Goal: Task Accomplishment & Management: Use online tool/utility

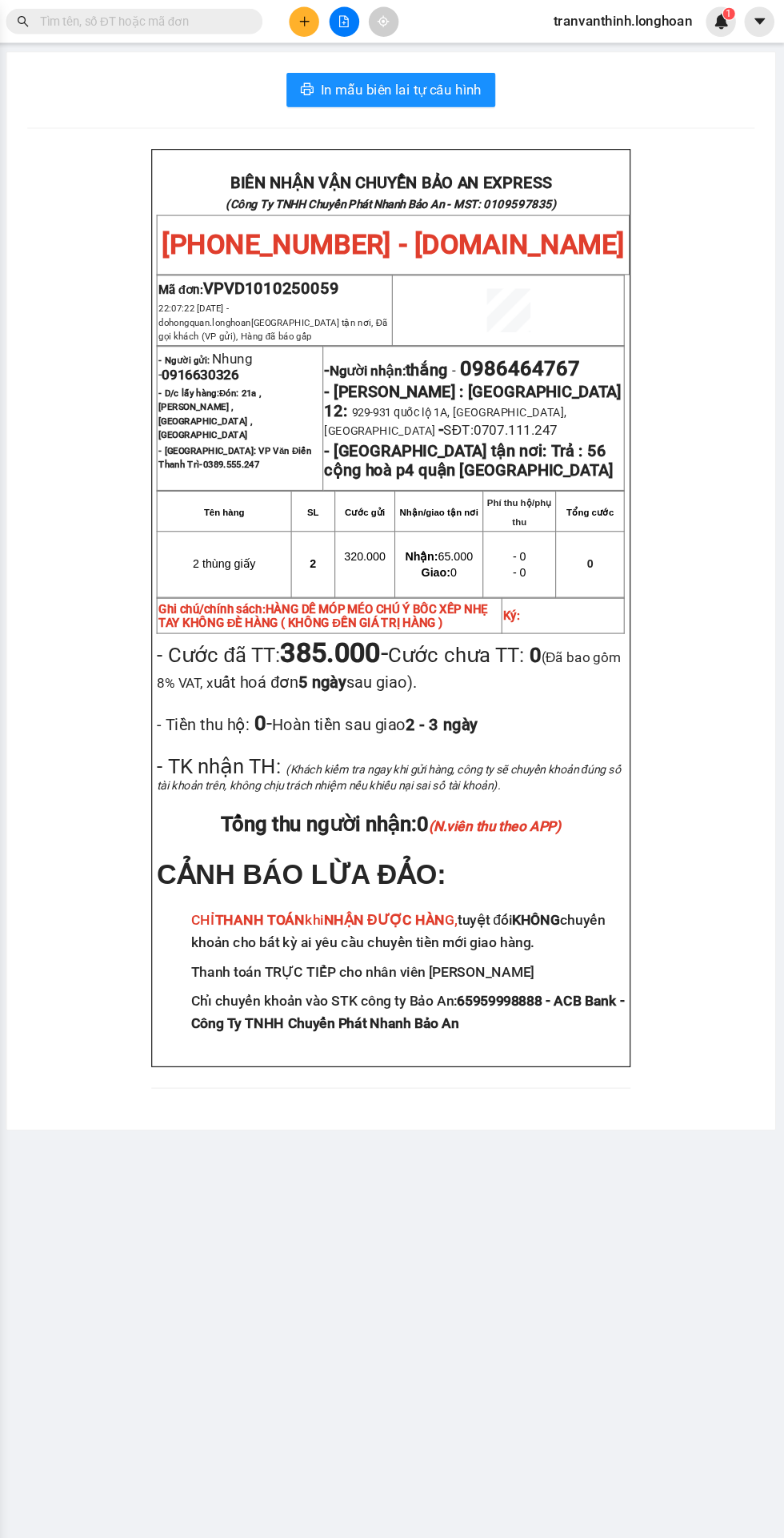
click at [205, 24] on input "text" at bounding box center [182, 20] width 188 height 18
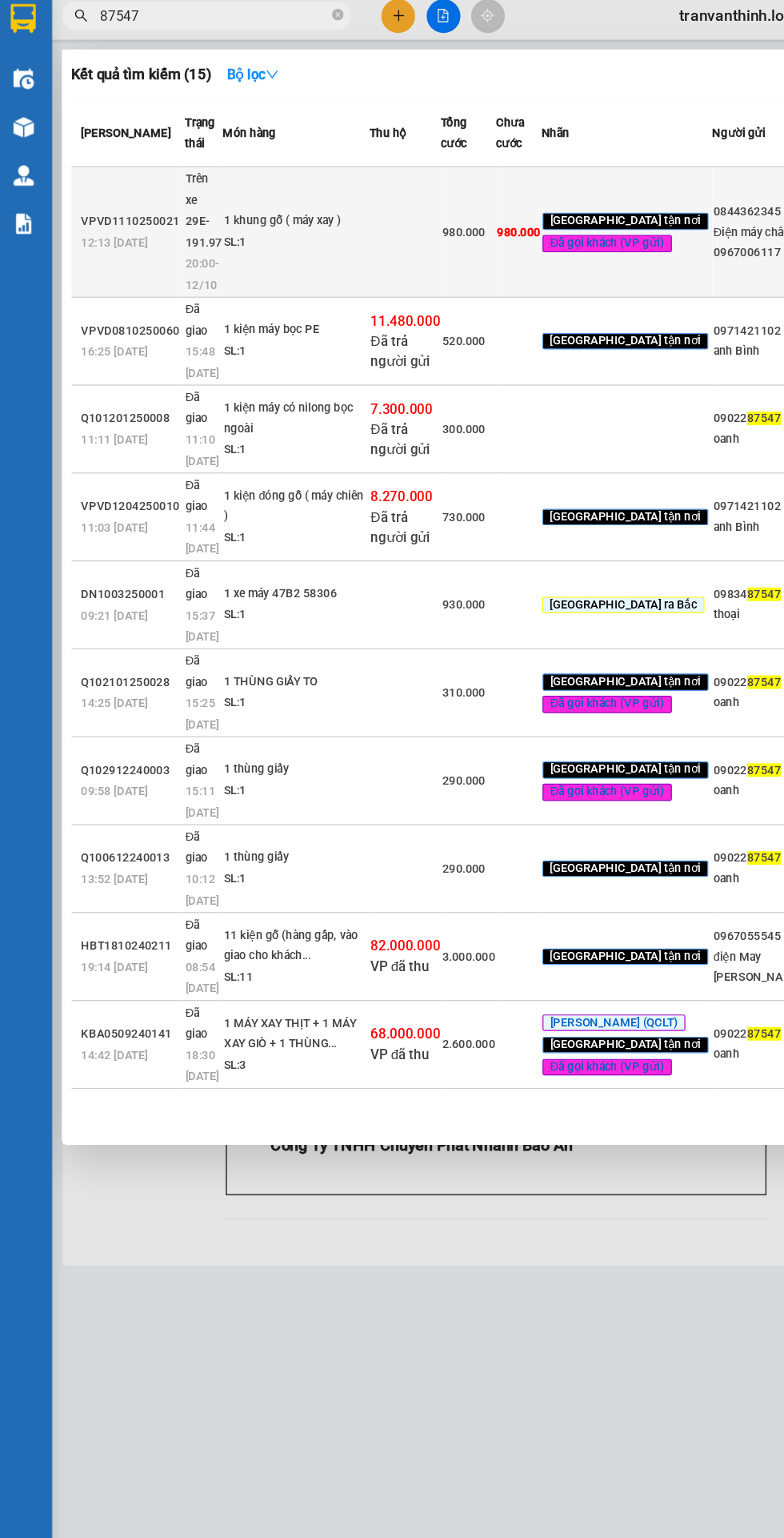
type input "87547"
click at [333, 254] on td at bounding box center [341, 200] width 59 height 108
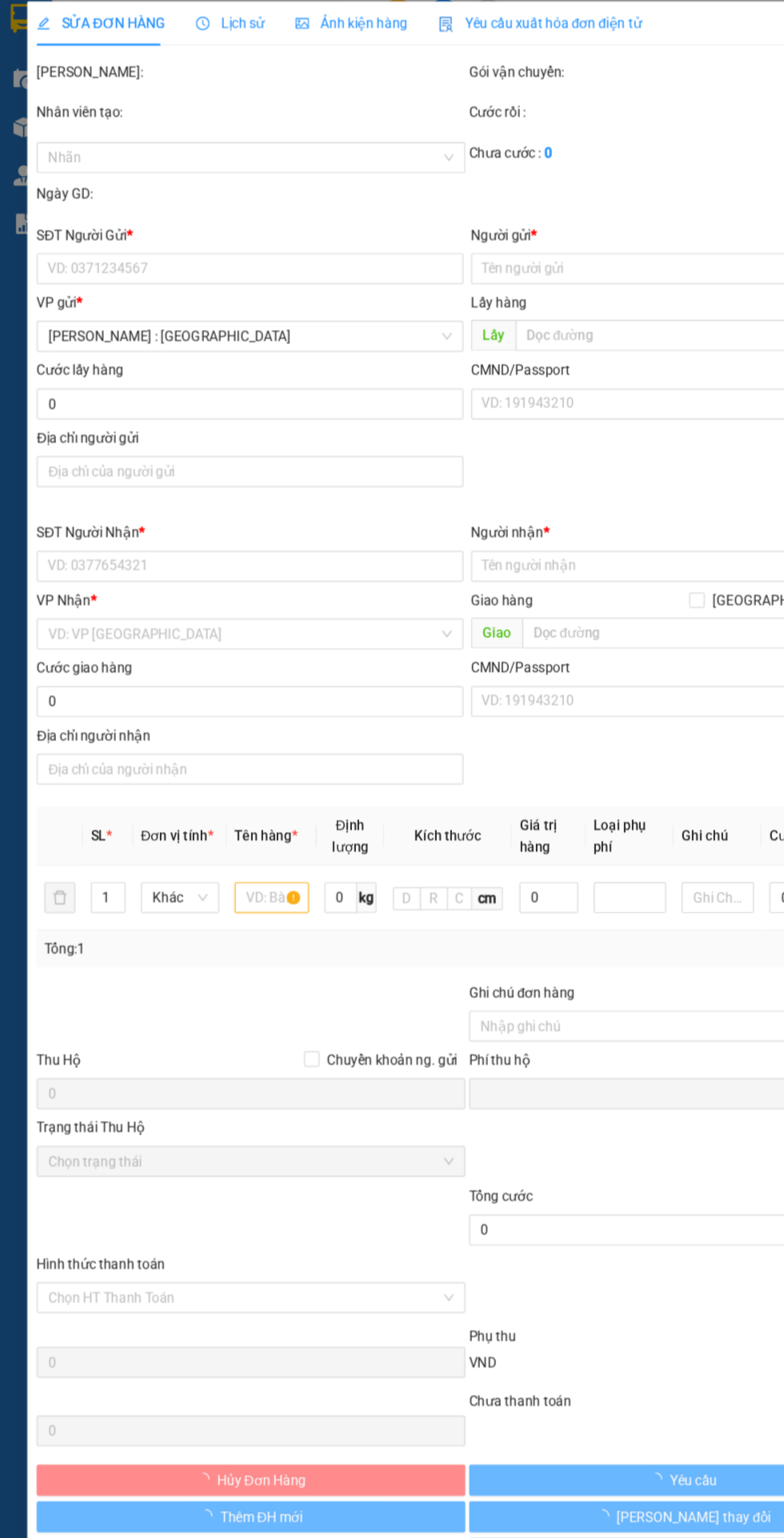
type input "0844362345"
type input "Điện máy châu á 0967006117"
checkbox input "true"
type input "số 124 lô B4 kđt đại [PERSON_NAME] , hoàng mai , [GEOGRAPHIC_DATA]"
type input "0902287547"
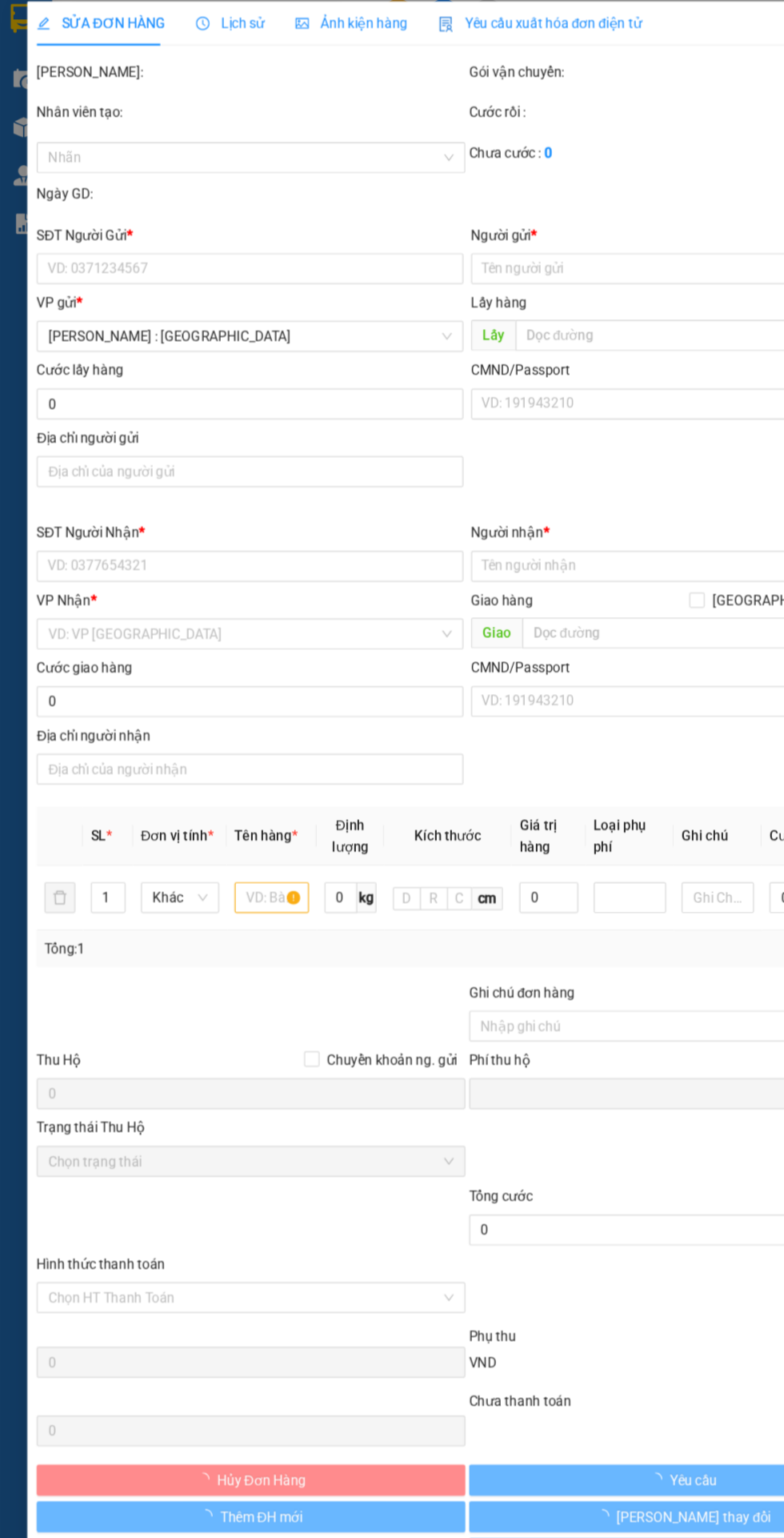
type input "Điện [PERSON_NAME]"
checkbox input "true"
type input "[STREET_ADDRESS][PERSON_NAME]"
type input "HÀNG DỄ MÓP MÉO CHÚ Ý BỐC XẾP NHẸ TAY KHÔNG ĐÈ HÀNG ( KHÔNG ĐỀN GIÁ TRỊ HÀNG )"
type input "0"
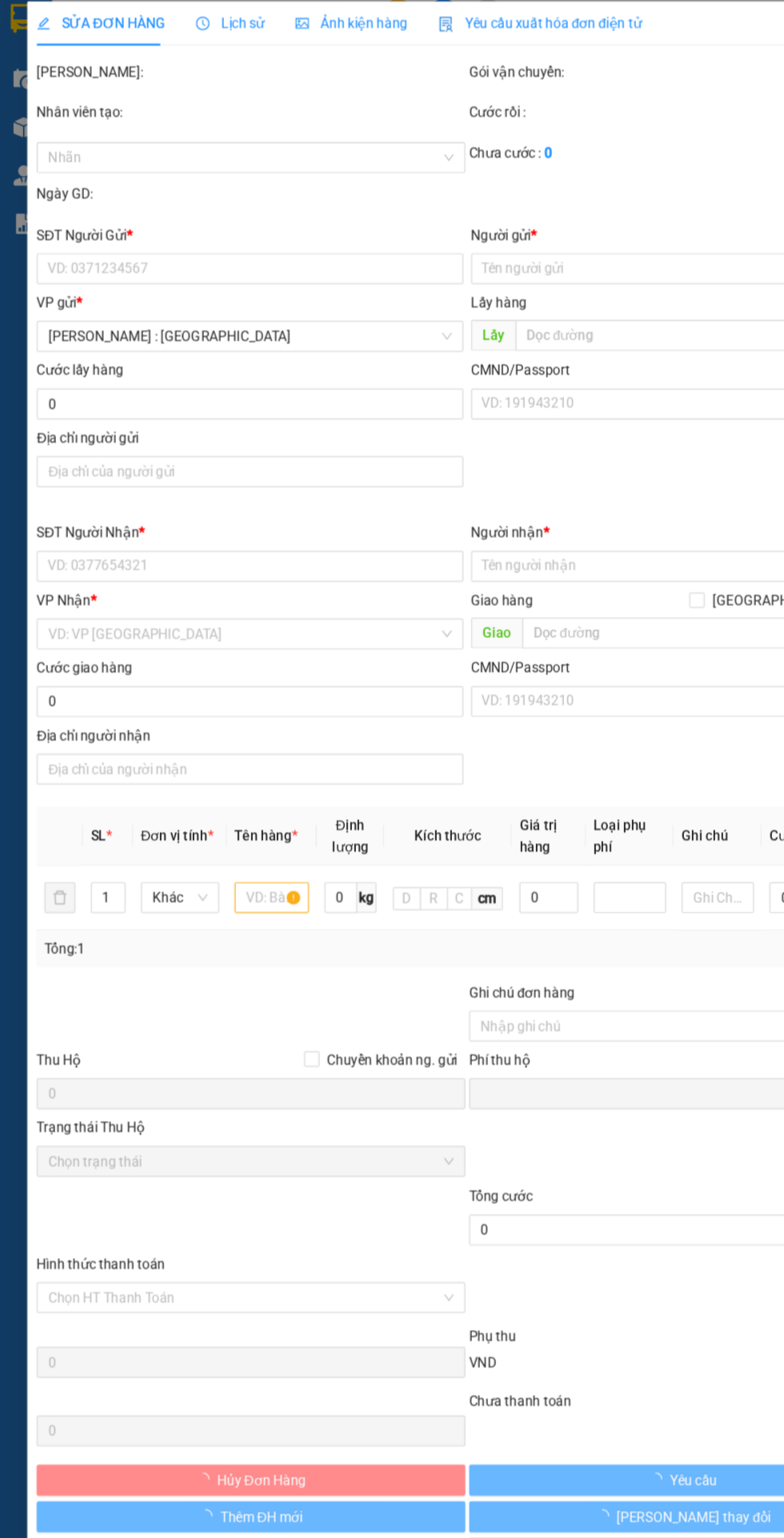
type input "980.000"
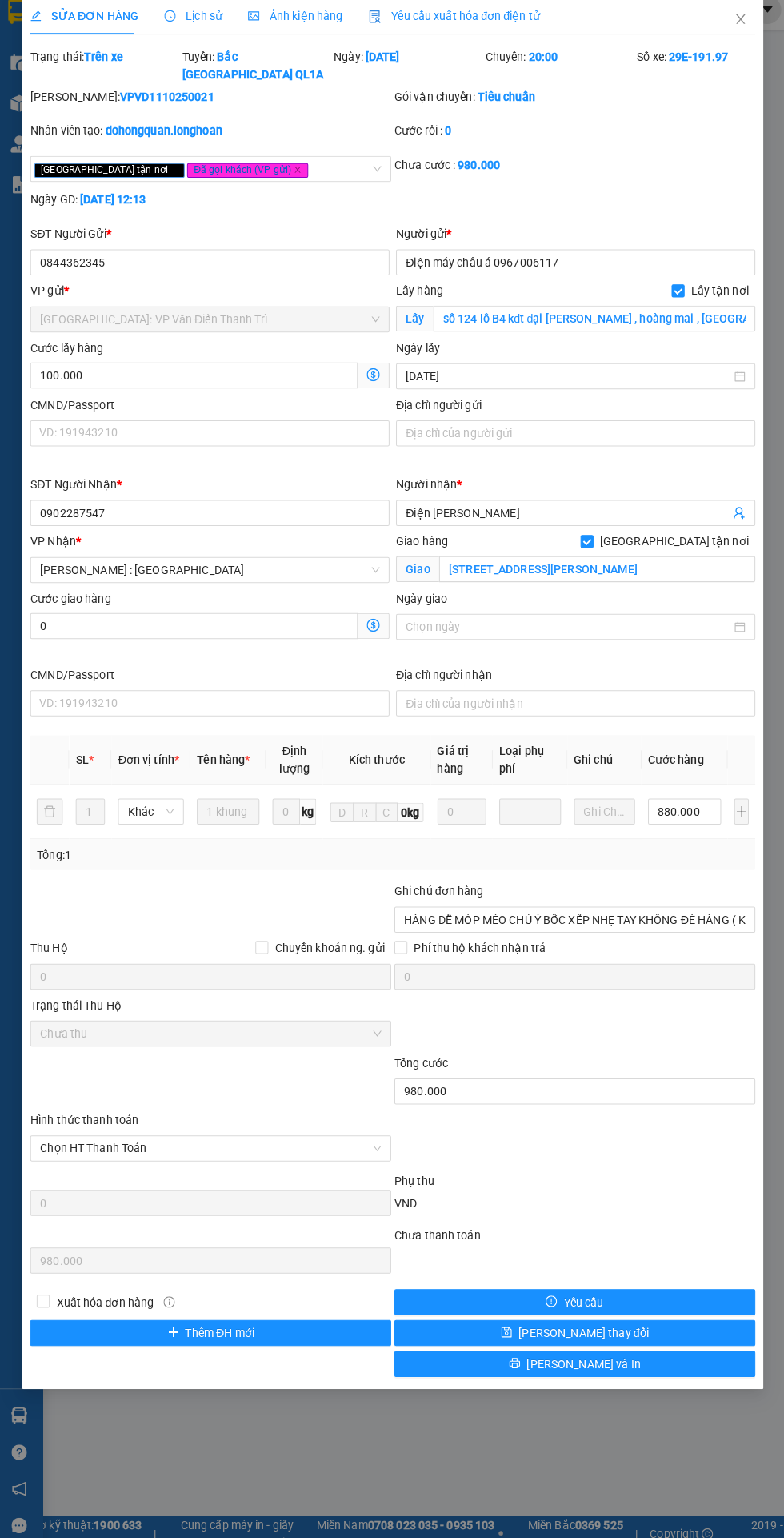
copy b "VPVD1110250021"
click at [734, 29] on icon "close" at bounding box center [734, 29] width 9 height 10
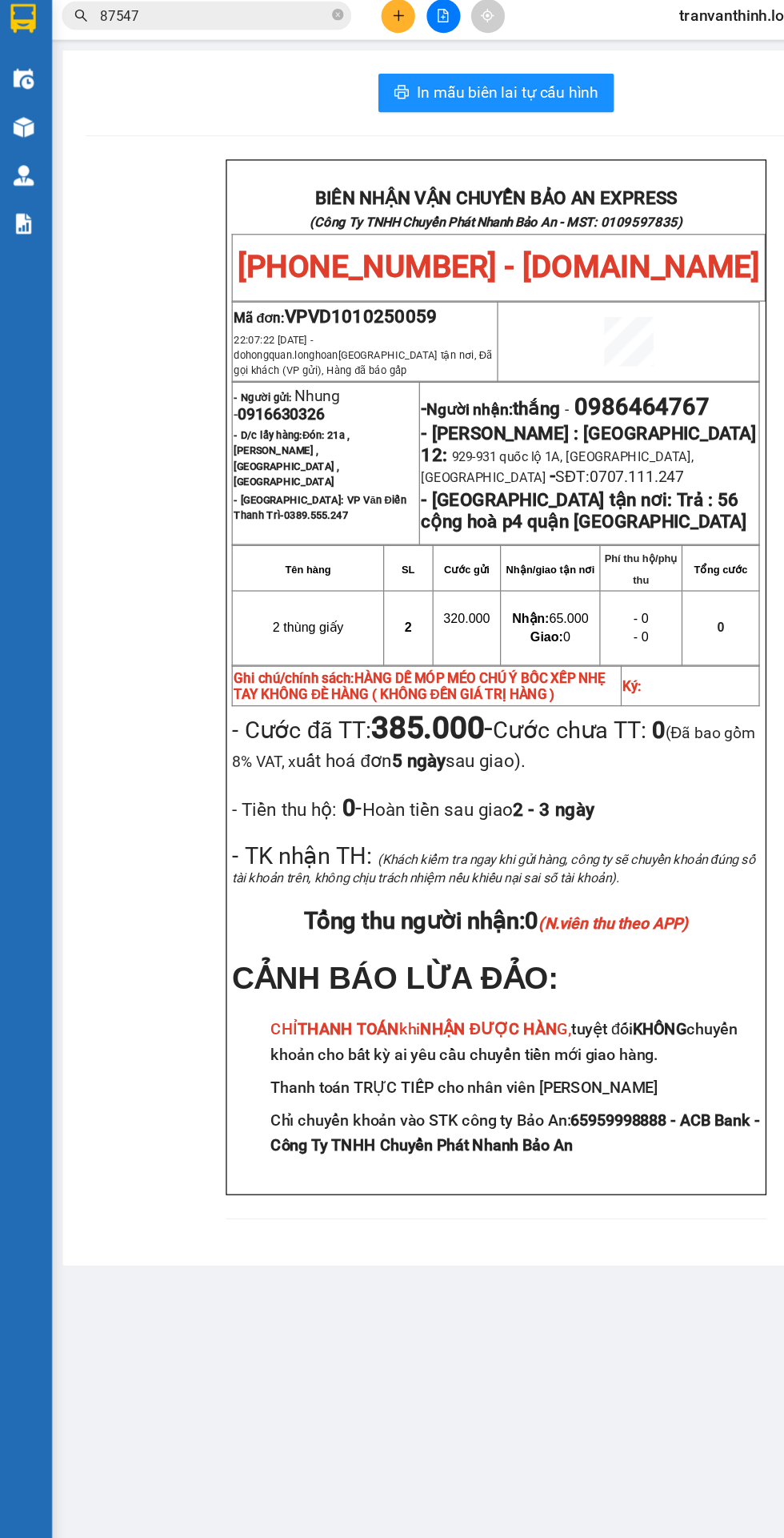
click at [23, 152] on img at bounding box center [24, 152] width 17 height 17
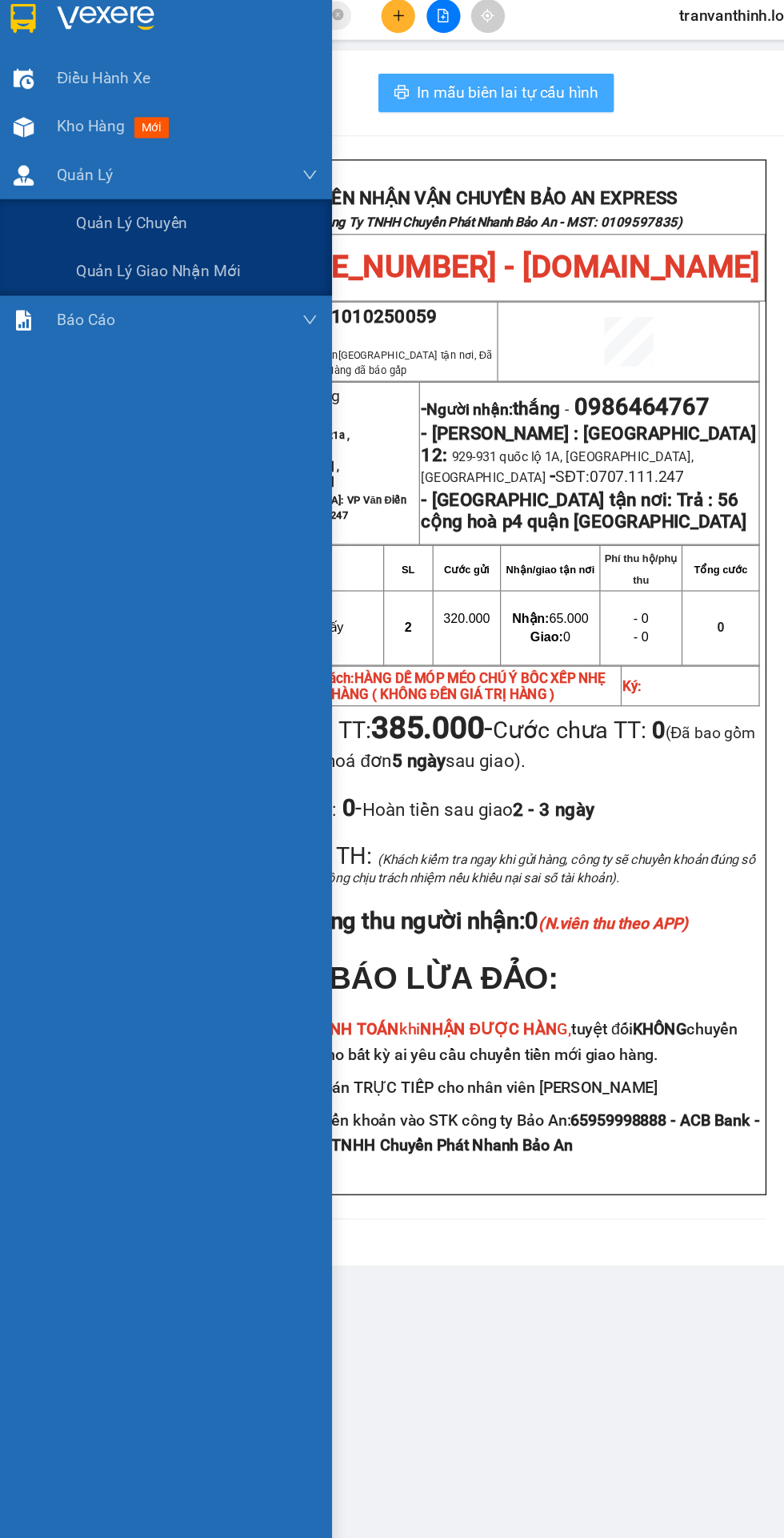
click at [338, 84] on icon "printer" at bounding box center [337, 83] width 12 height 12
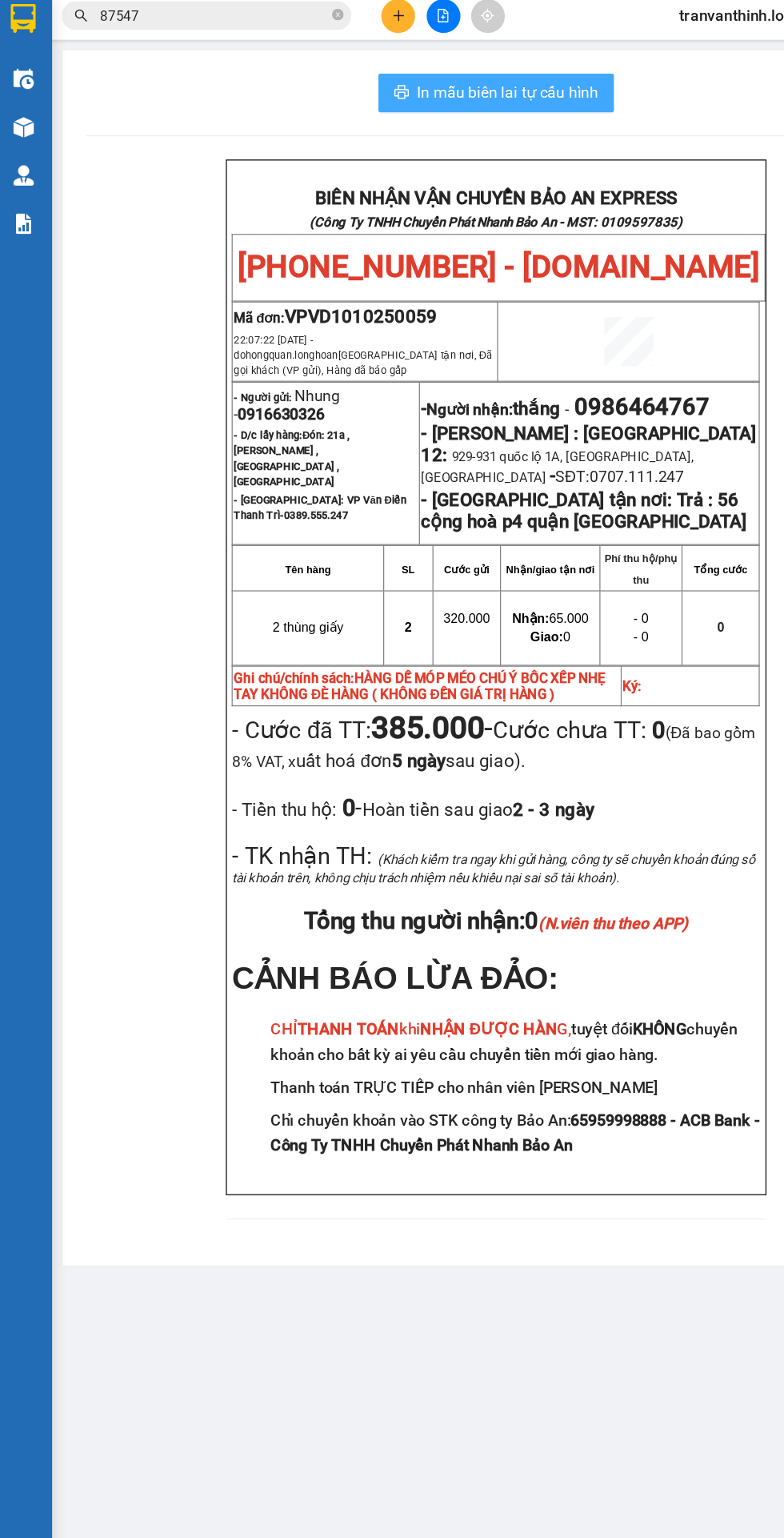
click at [372, 19] on icon "file-add" at bounding box center [373, 19] width 9 height 12
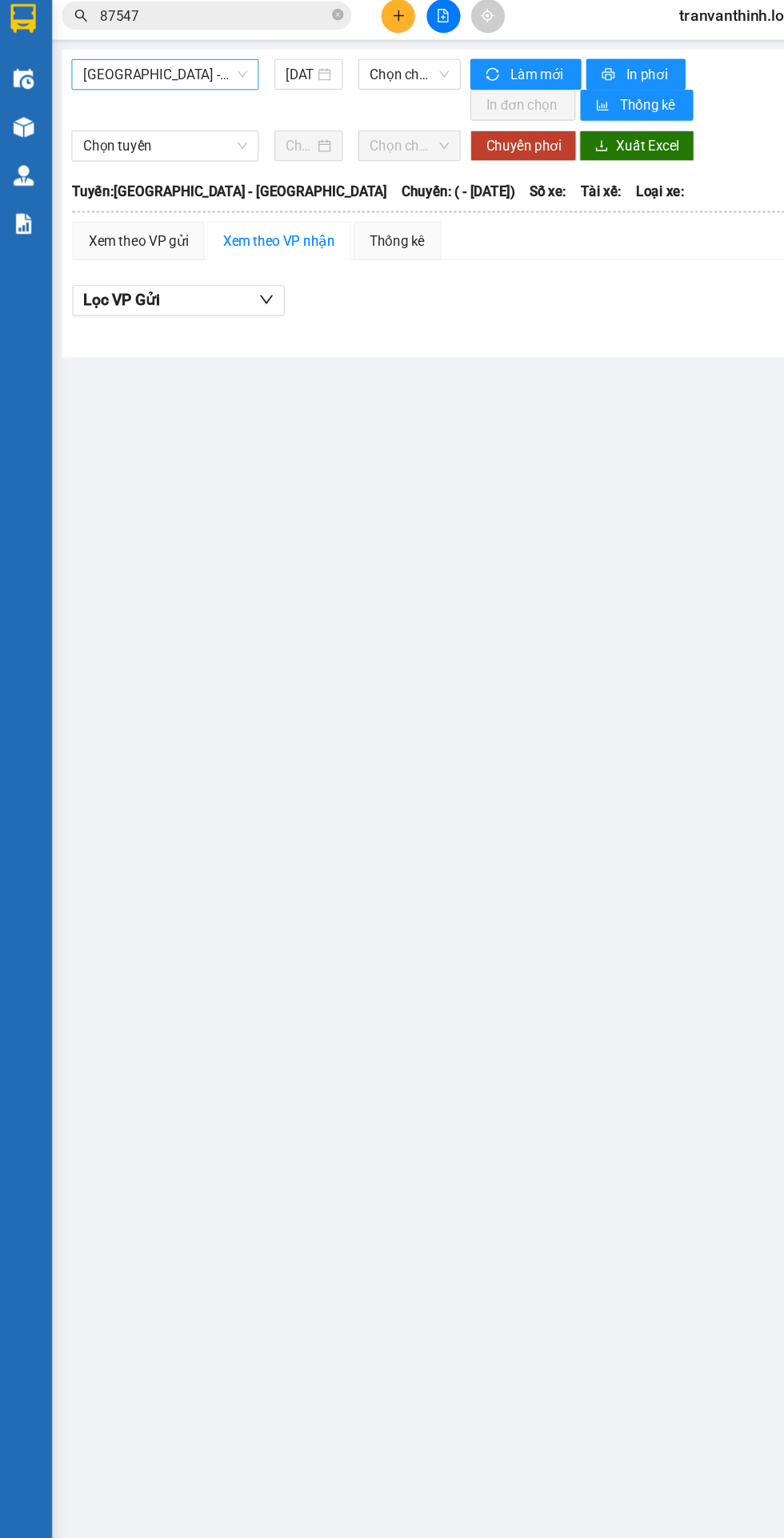
click at [138, 74] on span "[GEOGRAPHIC_DATA] - [GEOGRAPHIC_DATA]" at bounding box center [142, 68] width 136 height 24
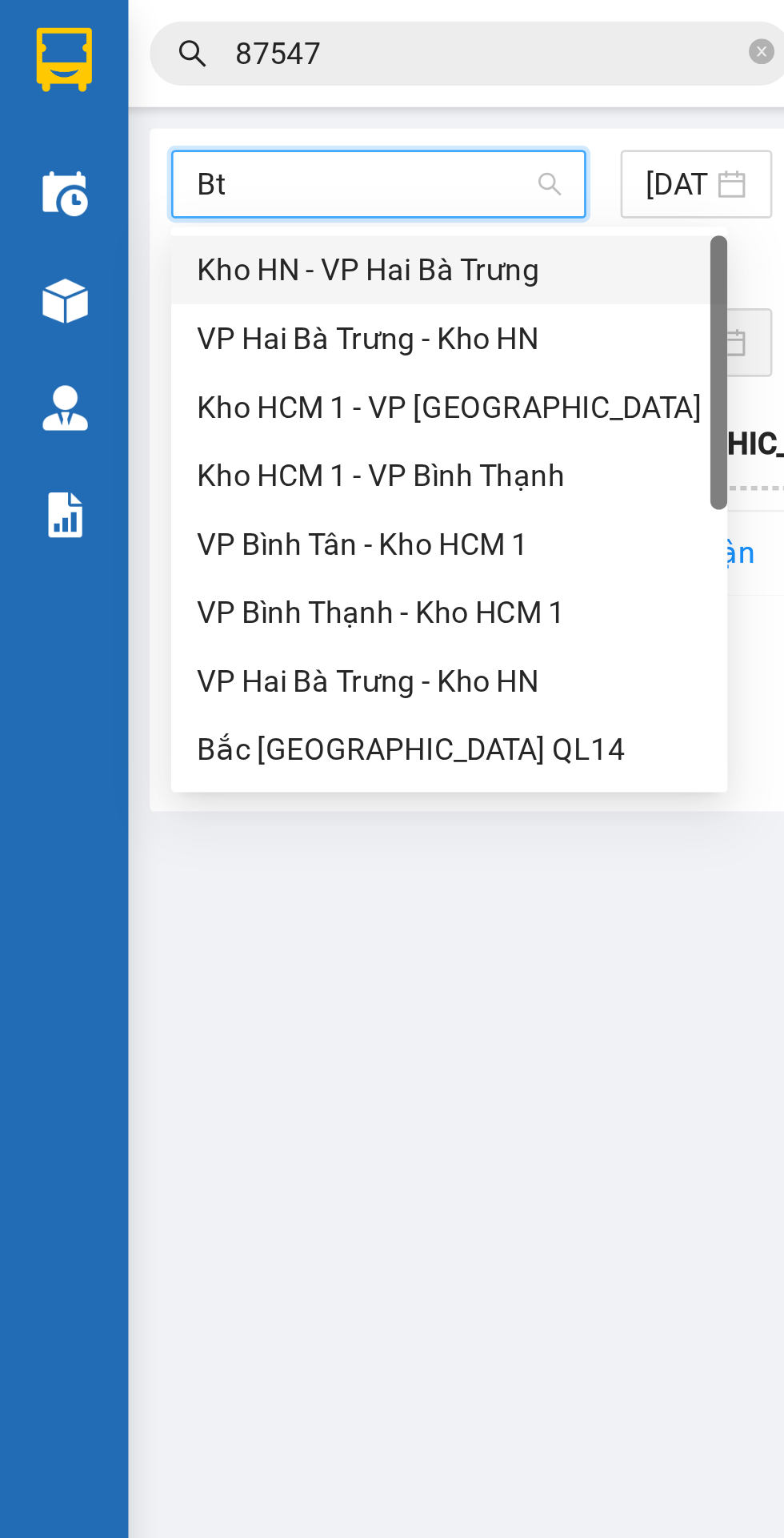
type input "Btn"
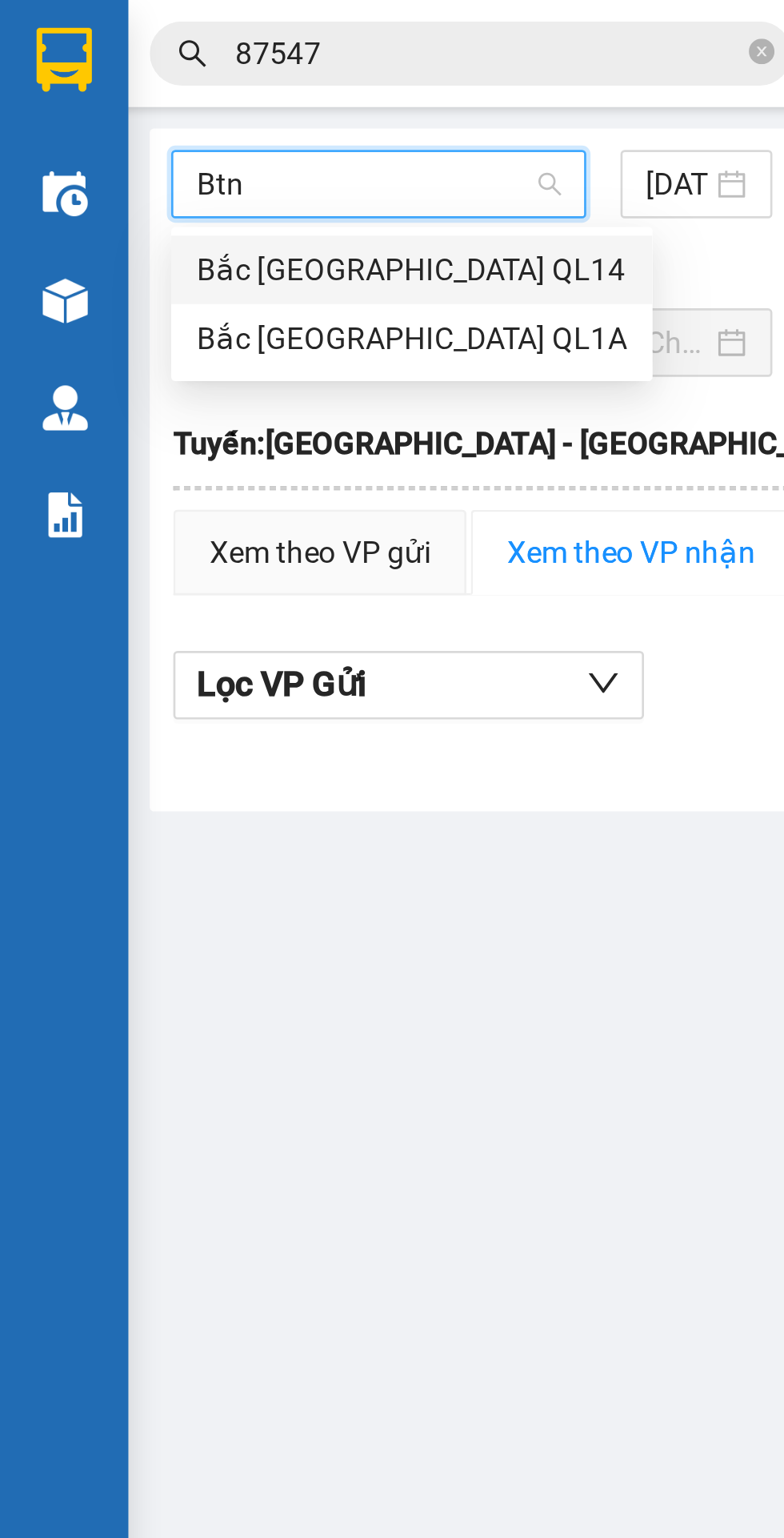
click at [102, 129] on div "Bắc [GEOGRAPHIC_DATA] QL1A" at bounding box center [154, 127] width 161 height 18
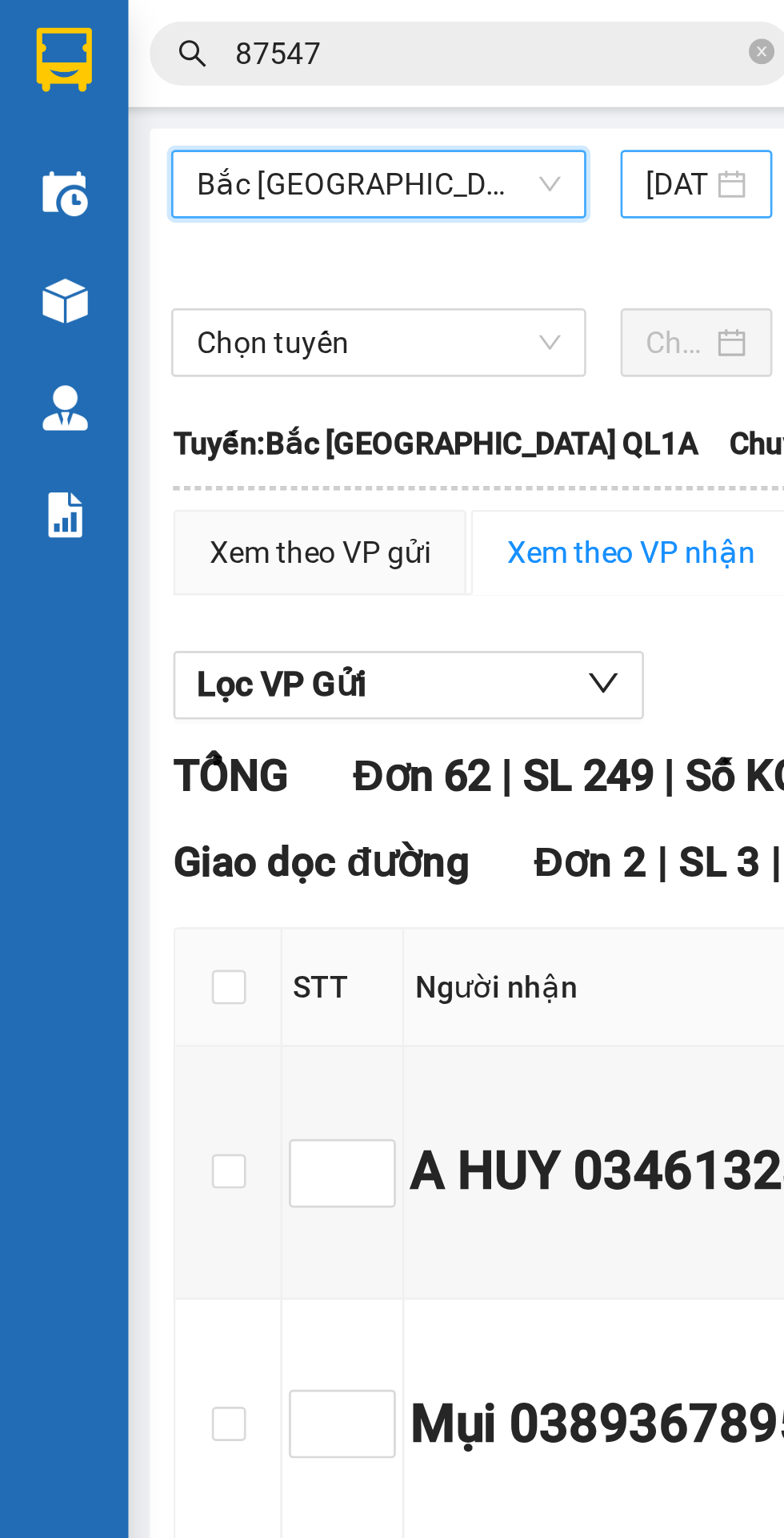
click at [258, 68] on input "[DATE]" at bounding box center [253, 69] width 23 height 18
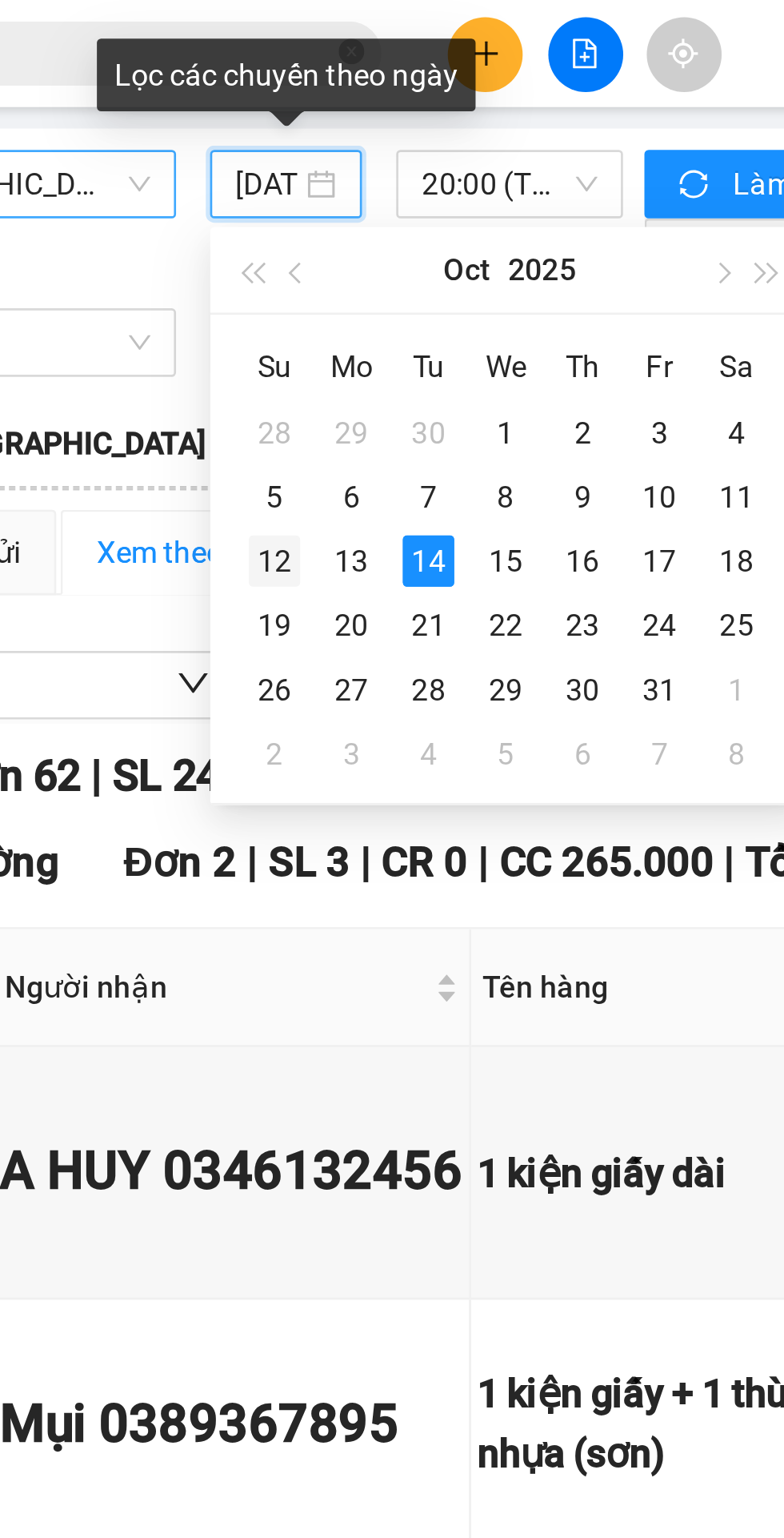
click at [257, 206] on div "12" at bounding box center [257, 210] width 19 height 19
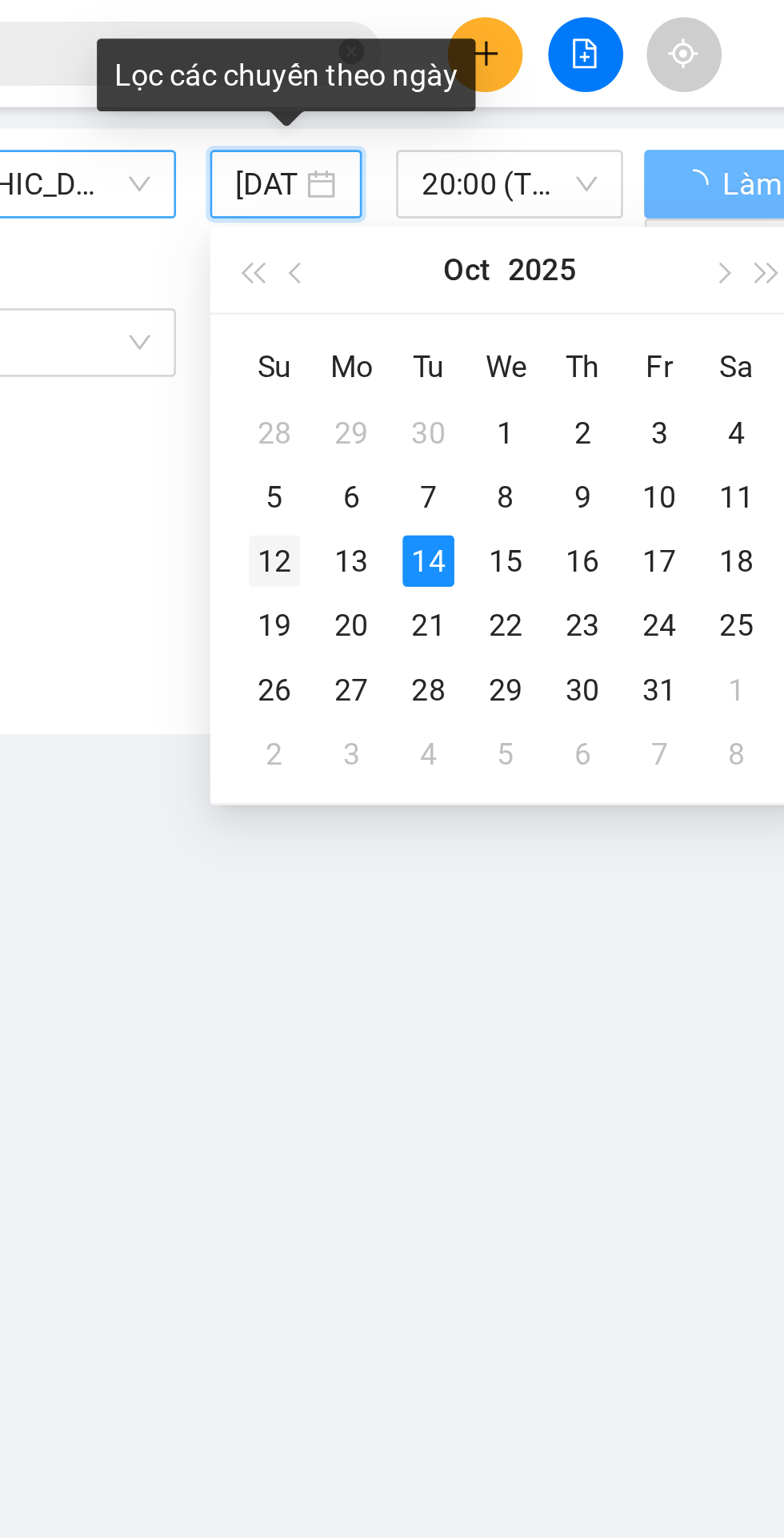
type input "[DATE]"
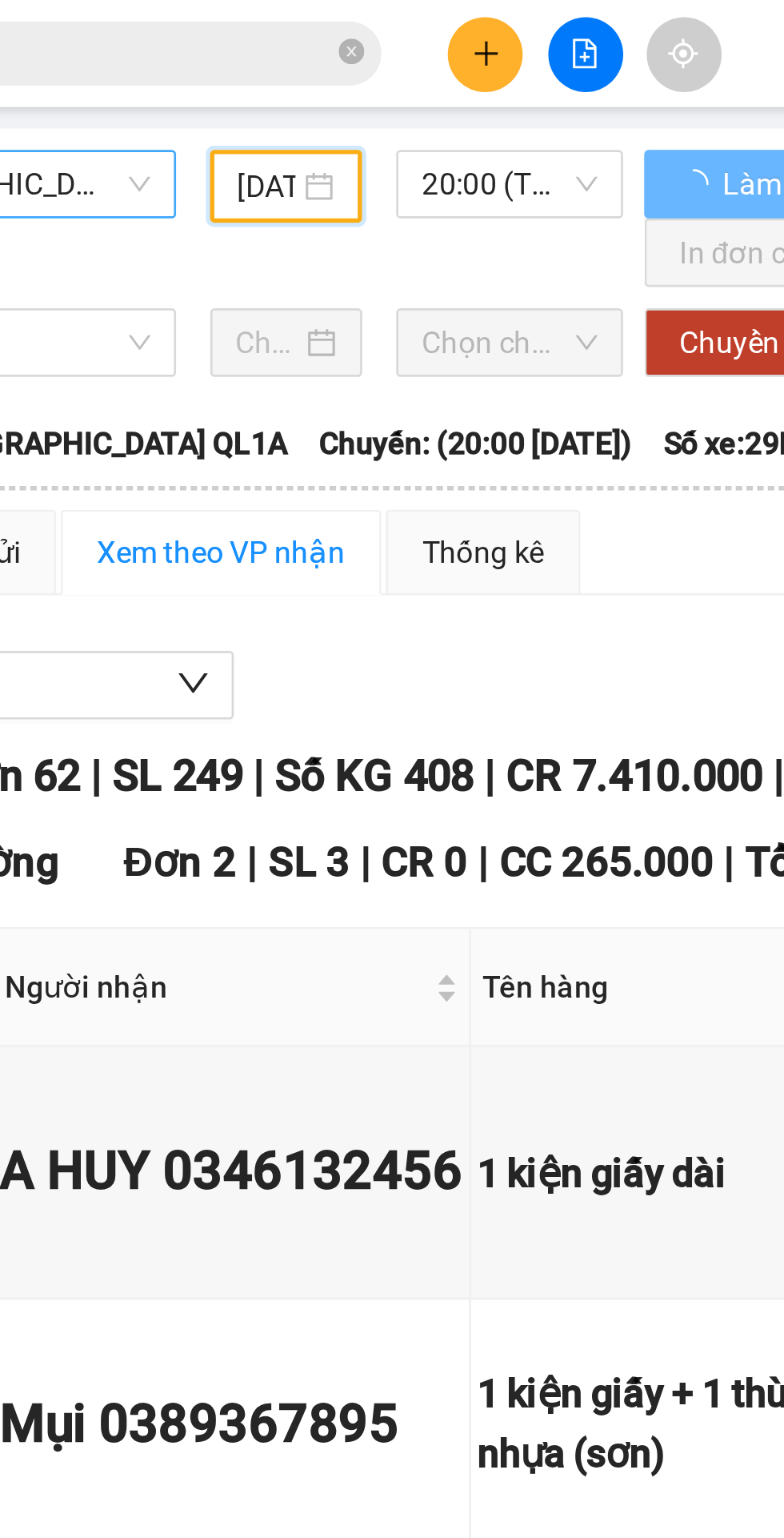
click at [327, 32] on div at bounding box center [373, 20] width 120 height 28
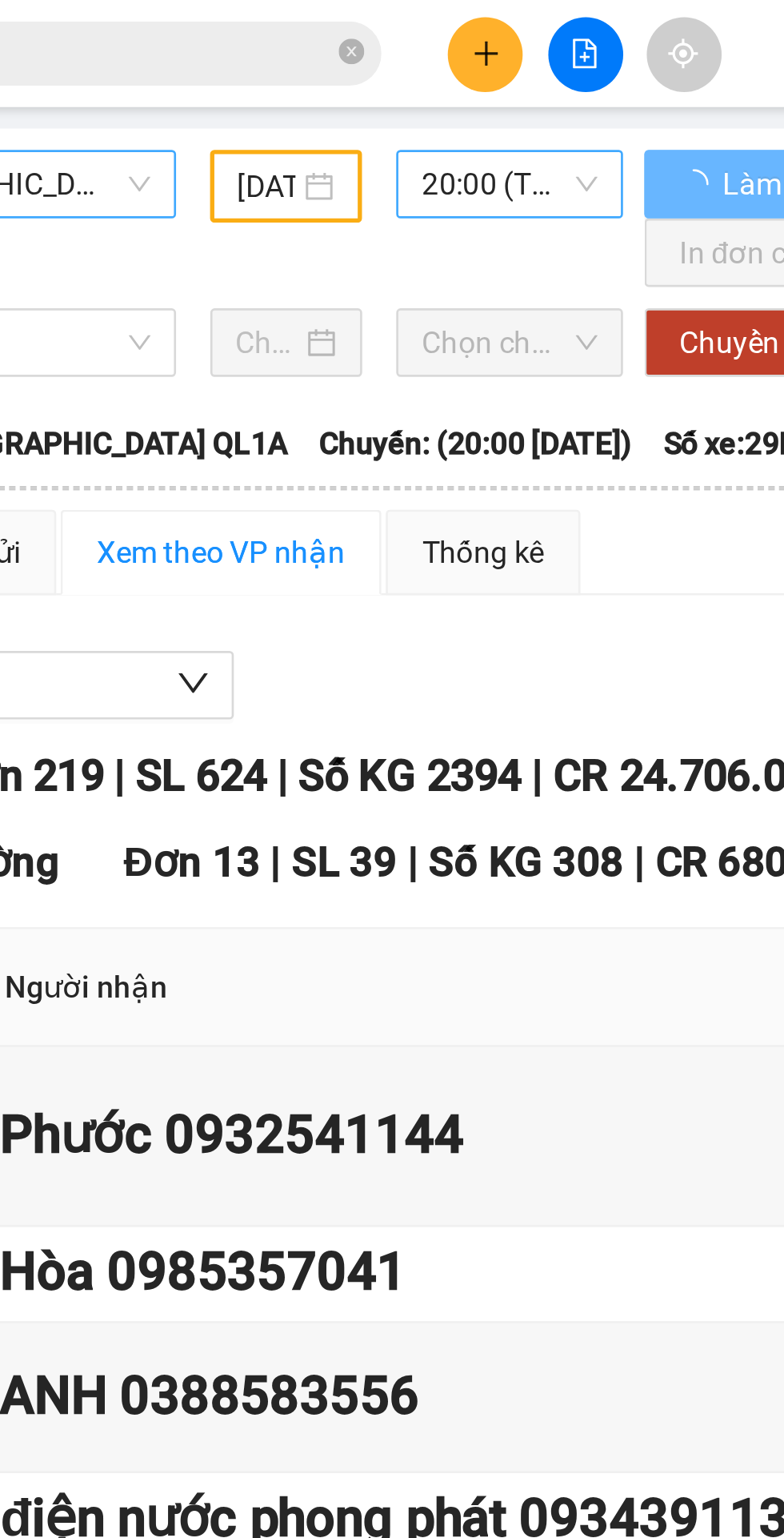
click at [341, 65] on span "20:00 (TC) - 29E-191.97" at bounding box center [344, 68] width 65 height 24
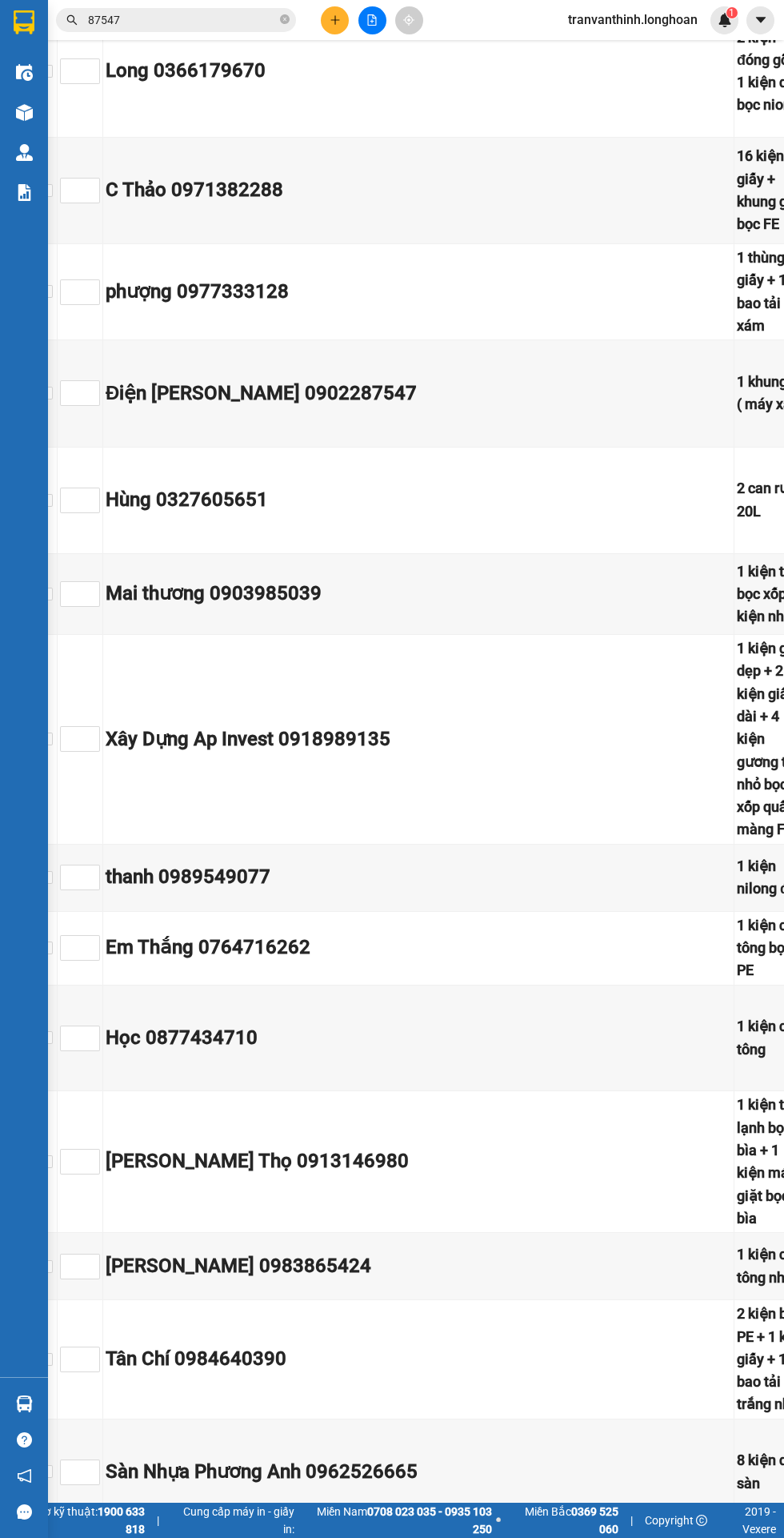
scroll to position [19325, 0]
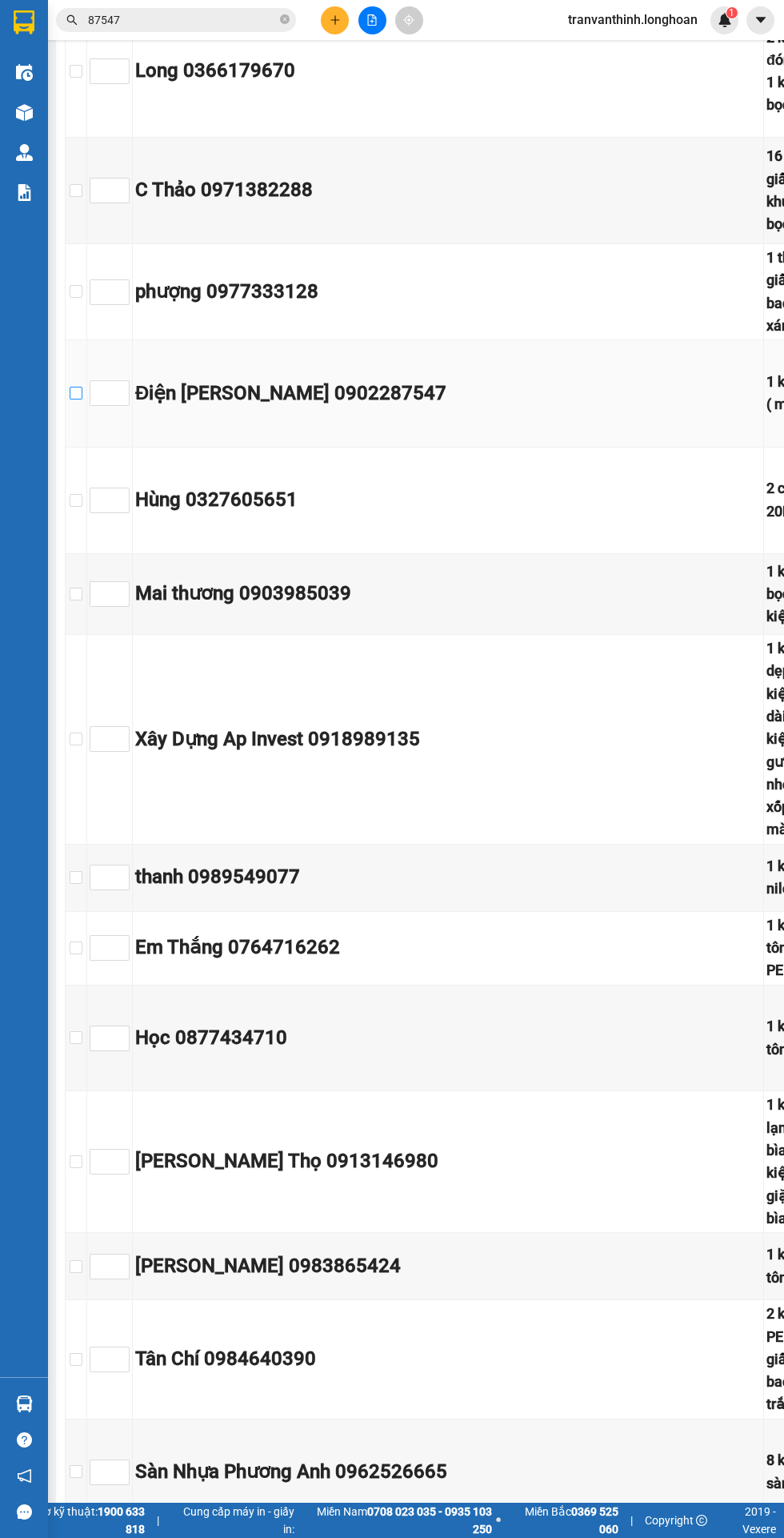
click at [75, 399] on input "checkbox" at bounding box center [76, 393] width 12 height 12
checkbox input "true"
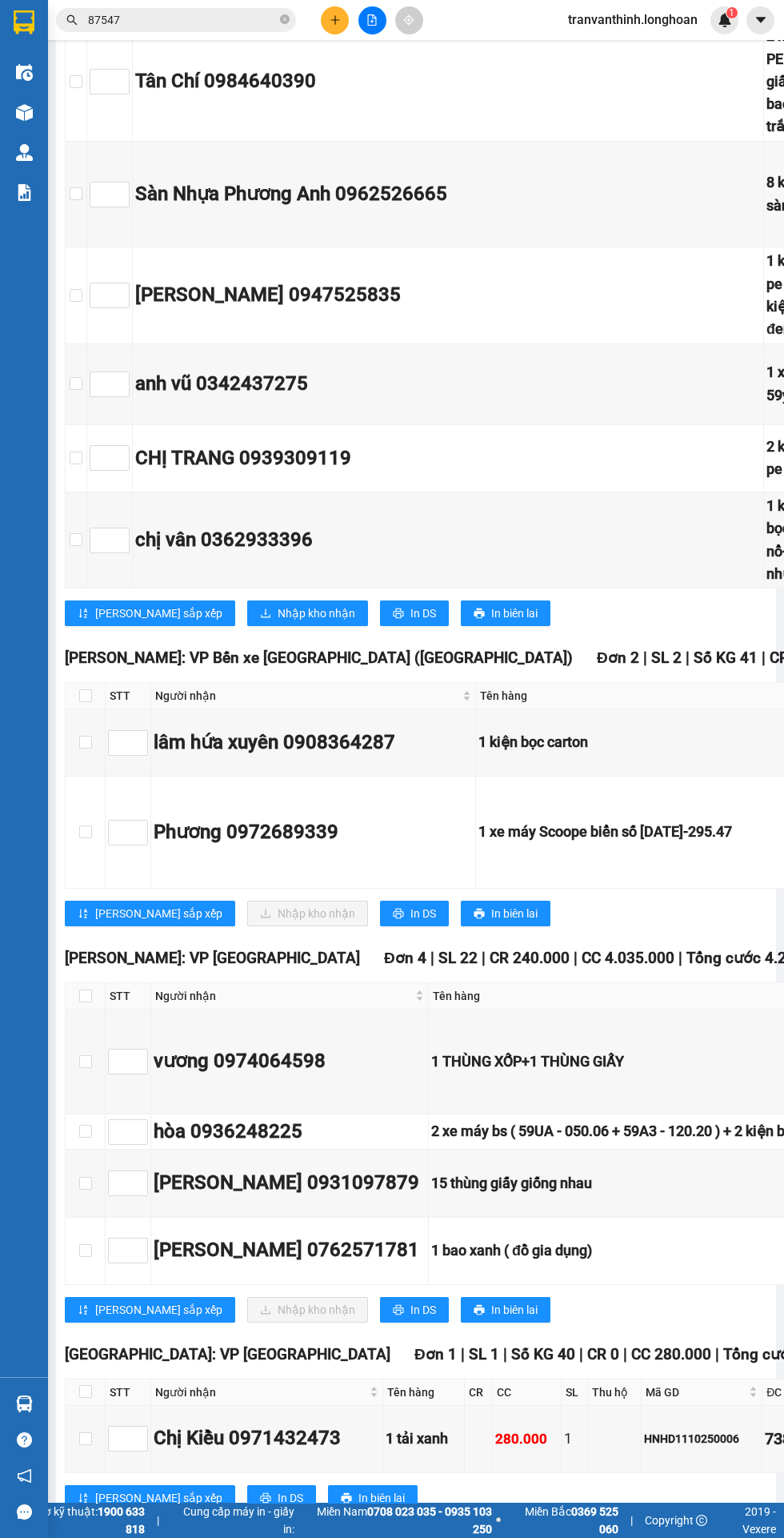
scroll to position [20607, 0]
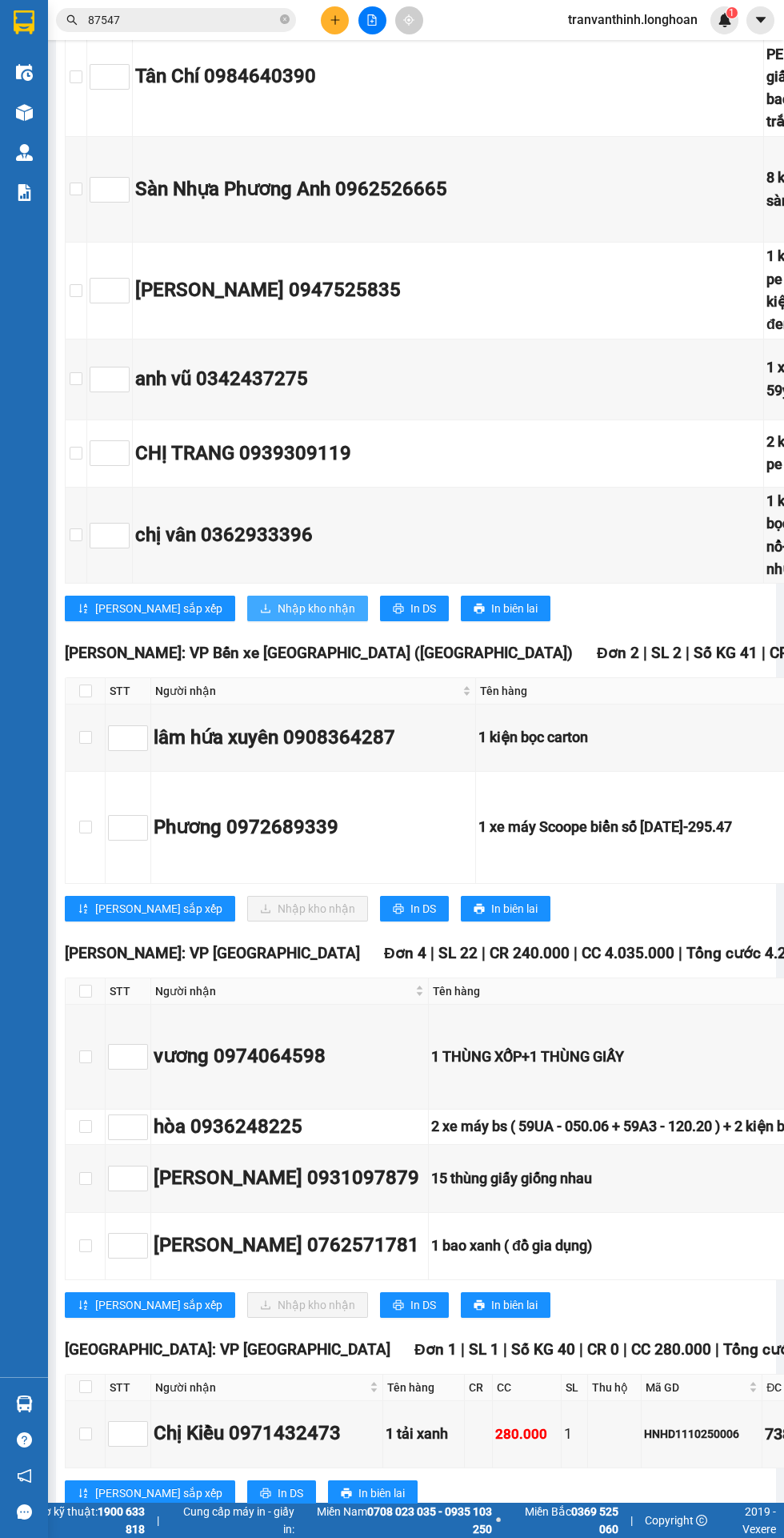
click at [278, 617] on span "Nhập kho nhận" at bounding box center [317, 609] width 78 height 18
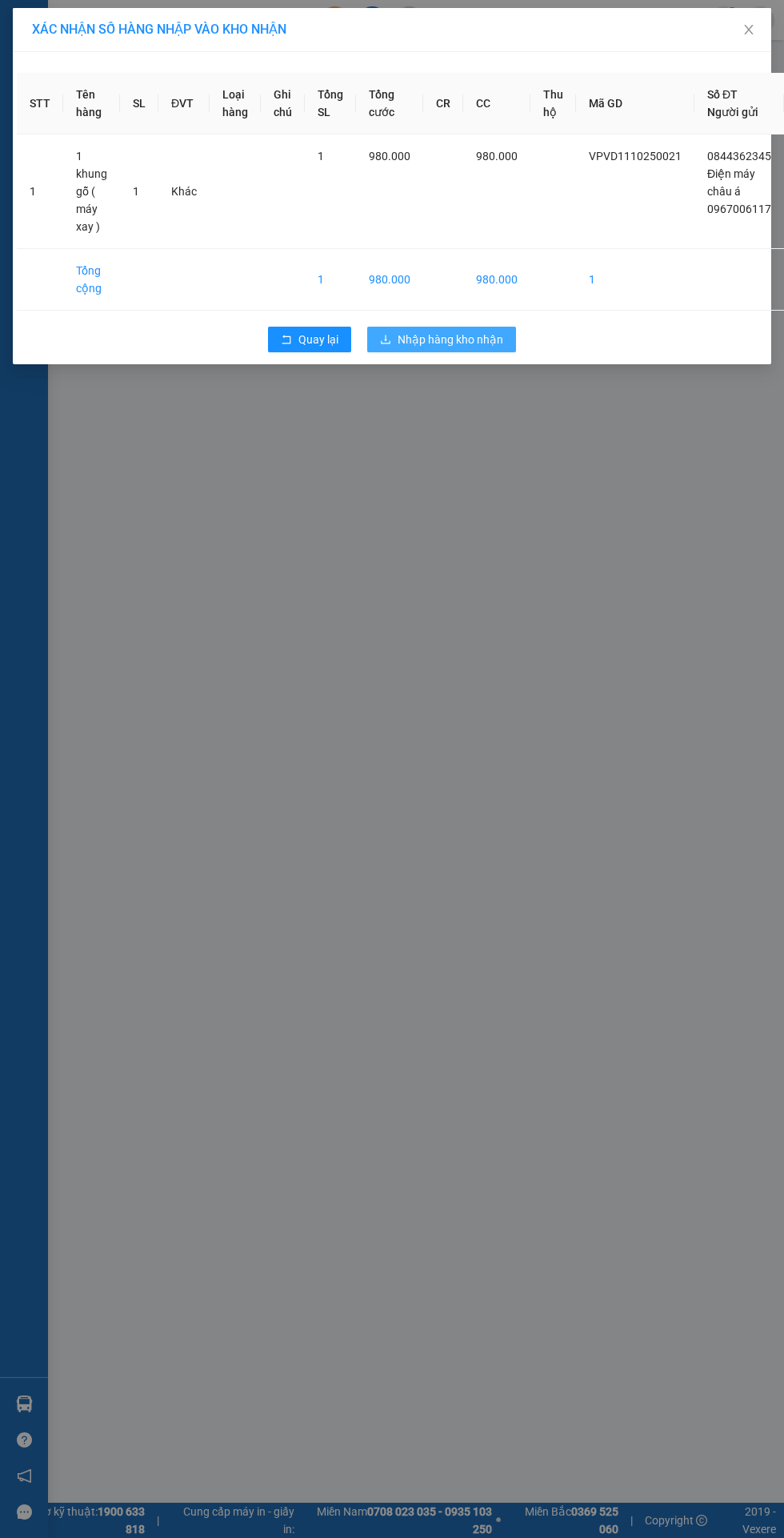
click at [473, 339] on span "Nhập hàng kho nhận" at bounding box center [450, 340] width 105 height 18
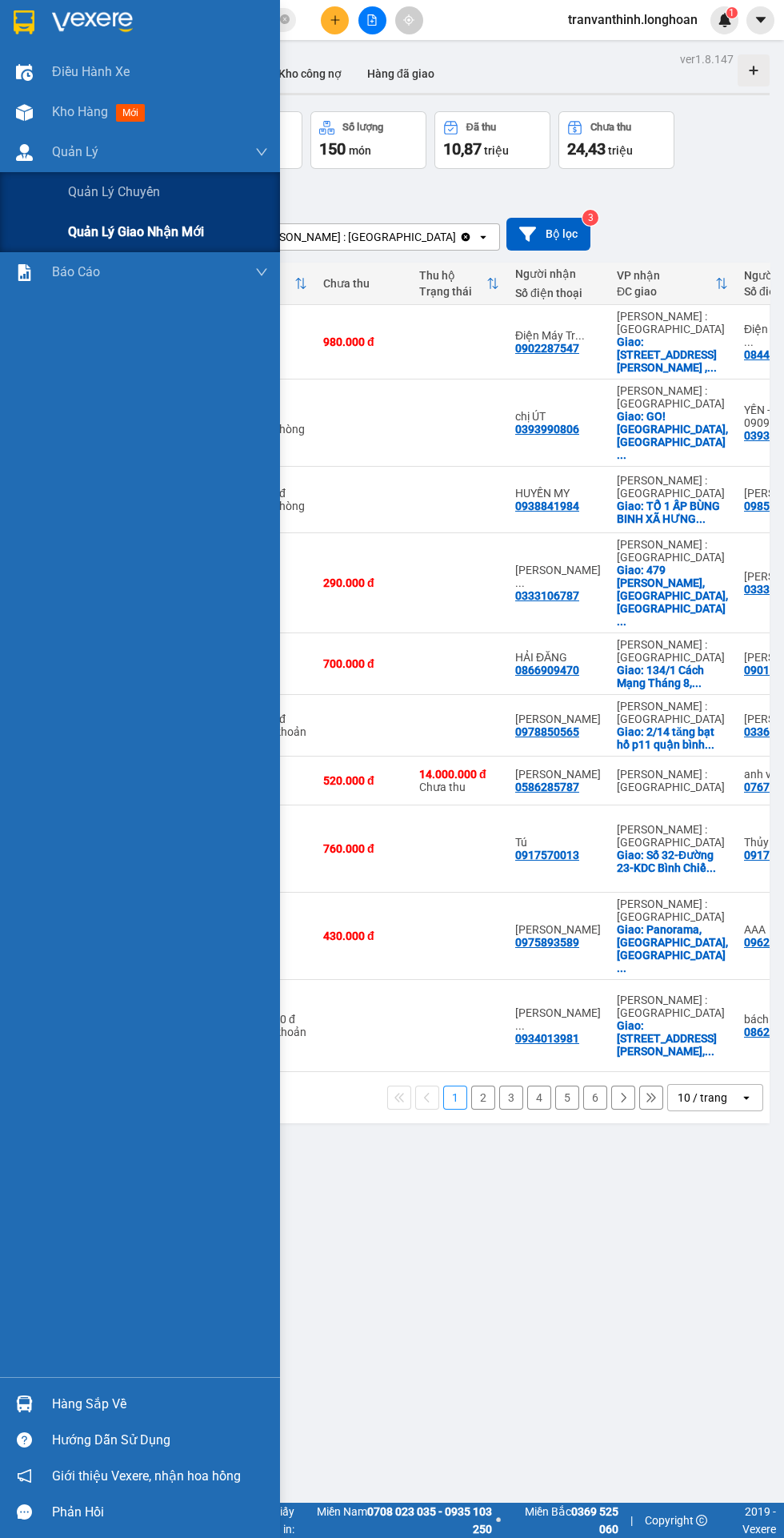
click at [120, 240] on span "Quản lý giao nhận mới" at bounding box center [136, 232] width 136 height 20
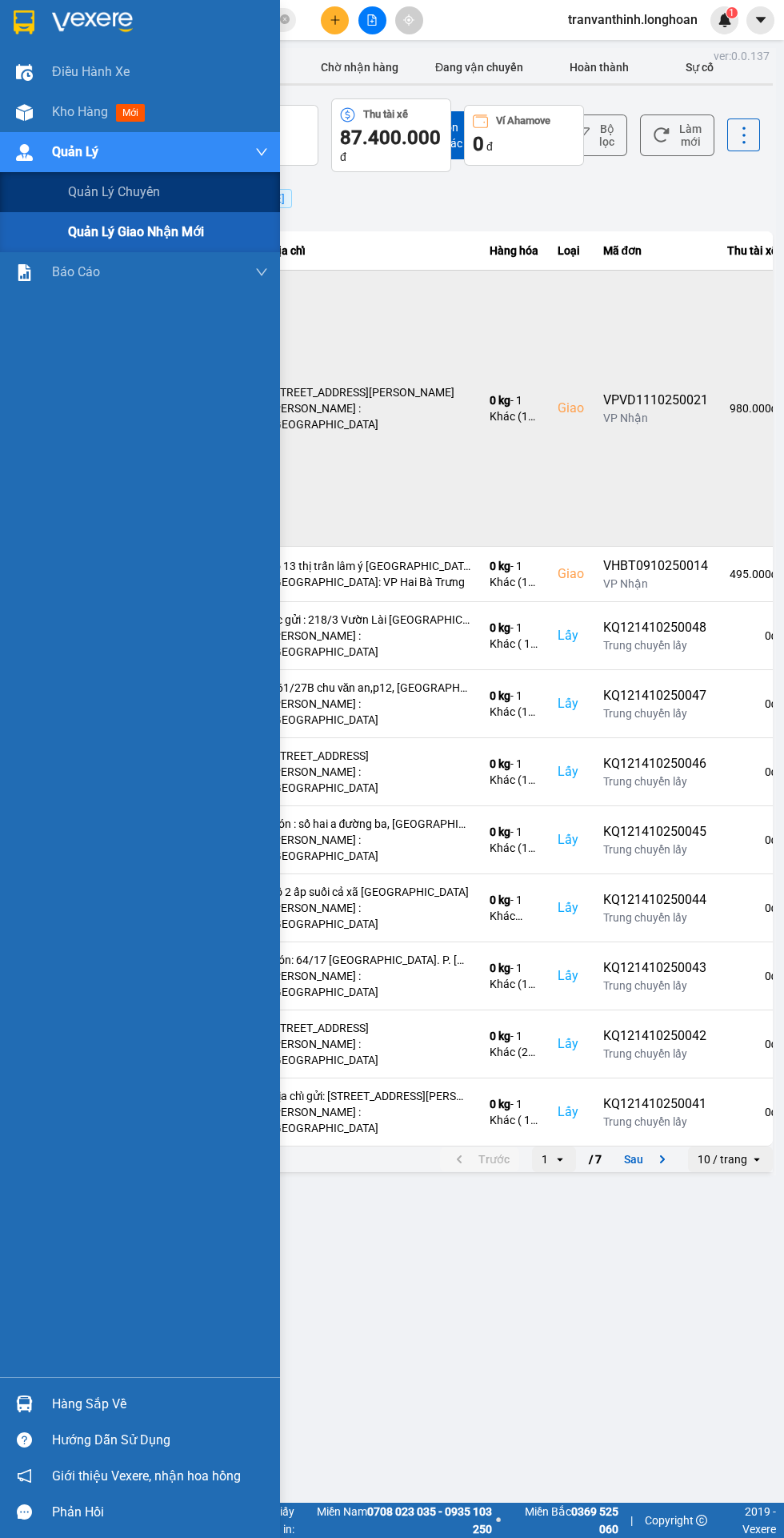
click at [448, 495] on td "561 [PERSON_NAME] , [GEOGRAPHIC_DATA], [GEOGRAPHIC_DATA] : [GEOGRAPHIC_DATA]" at bounding box center [371, 408] width 219 height 276
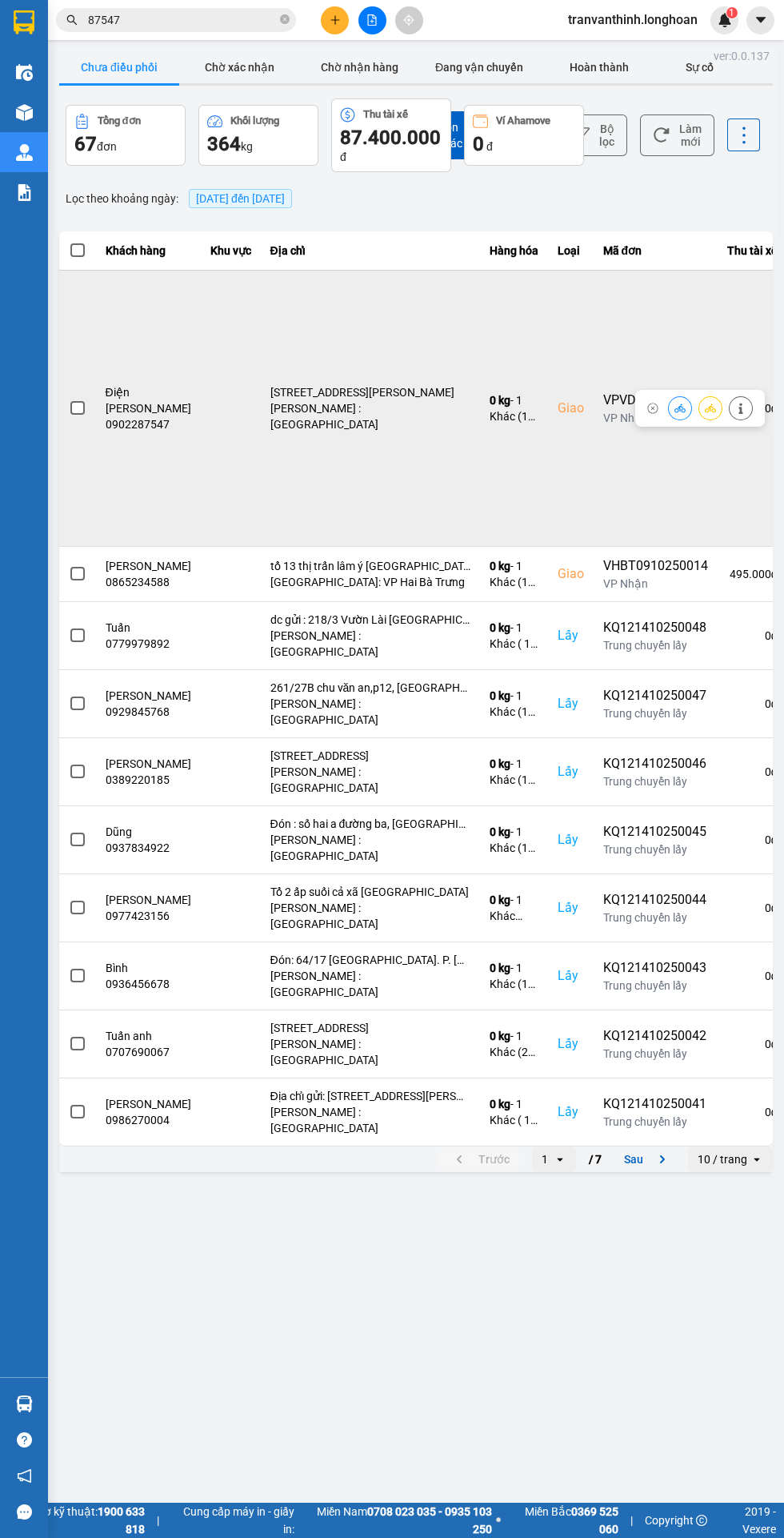
click at [77, 407] on span at bounding box center [78, 408] width 14 height 14
click at [69, 399] on input "checkbox" at bounding box center [69, 399] width 0 height 0
click at [711, 407] on icon at bounding box center [711, 408] width 12 height 12
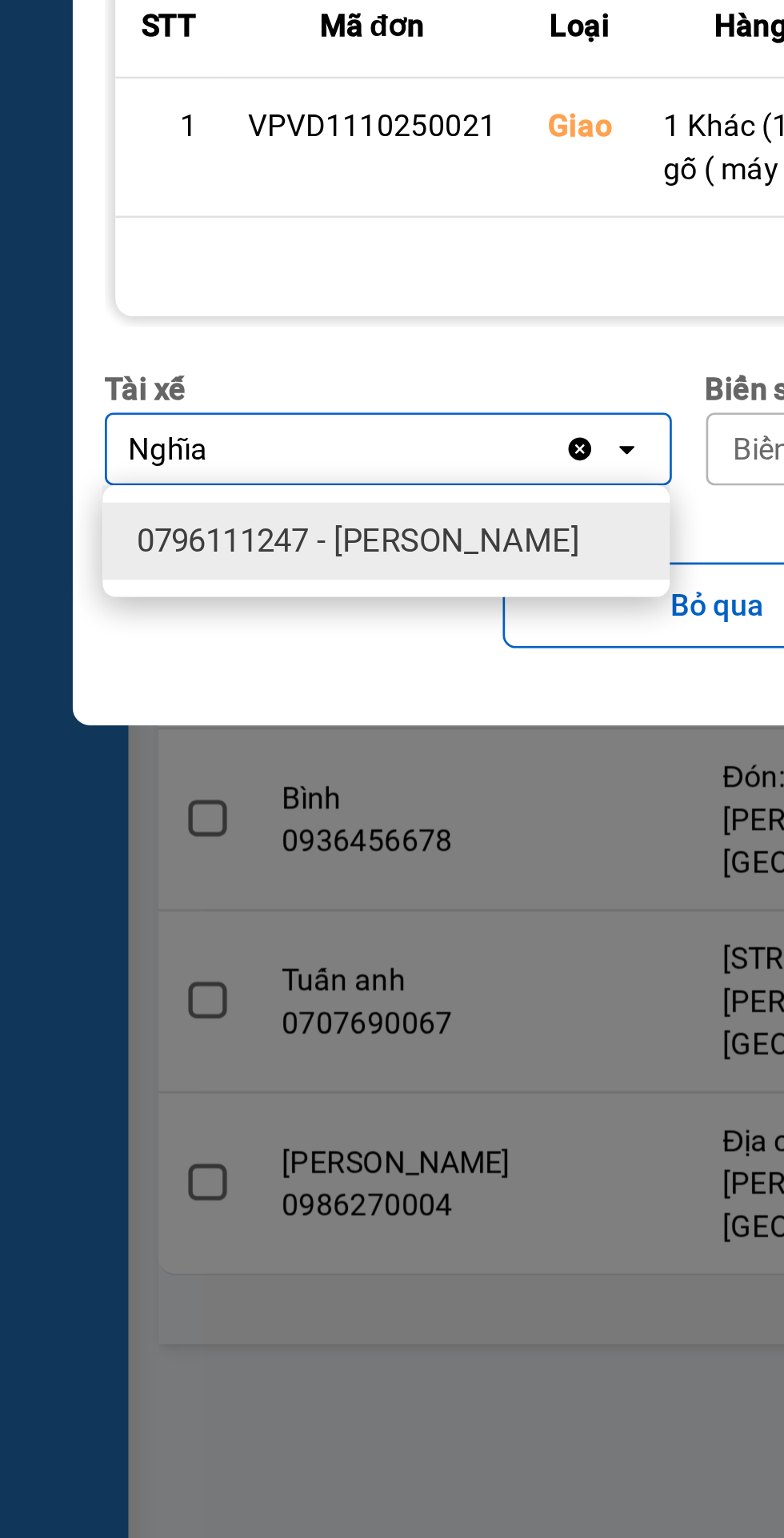
type input "Nghĩa"
click at [103, 872] on span "0796111247 - [PERSON_NAME]" at bounding box center [134, 872] width 165 height 16
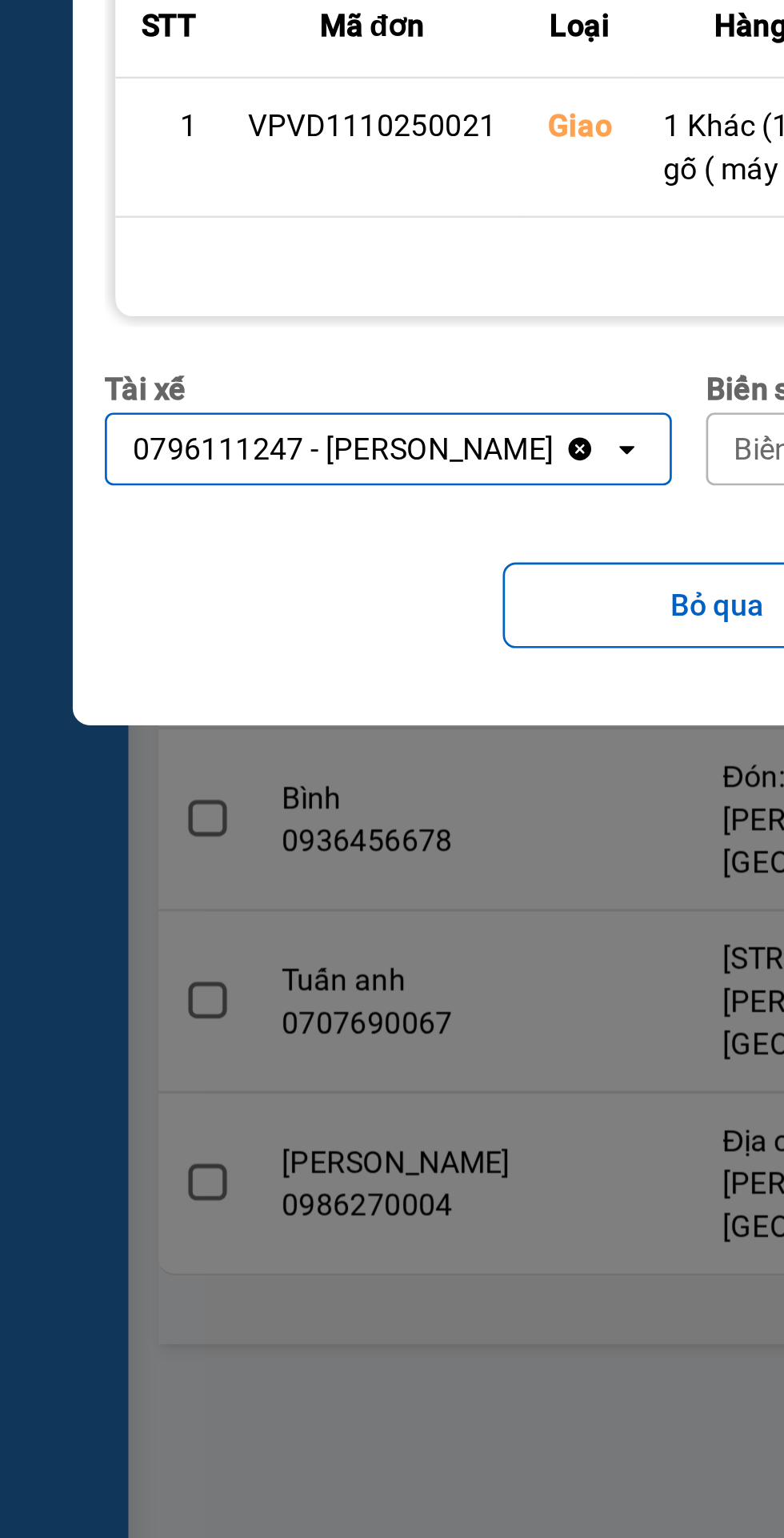
click at [274, 835] on input "dialog" at bounding box center [273, 837] width 2 height 16
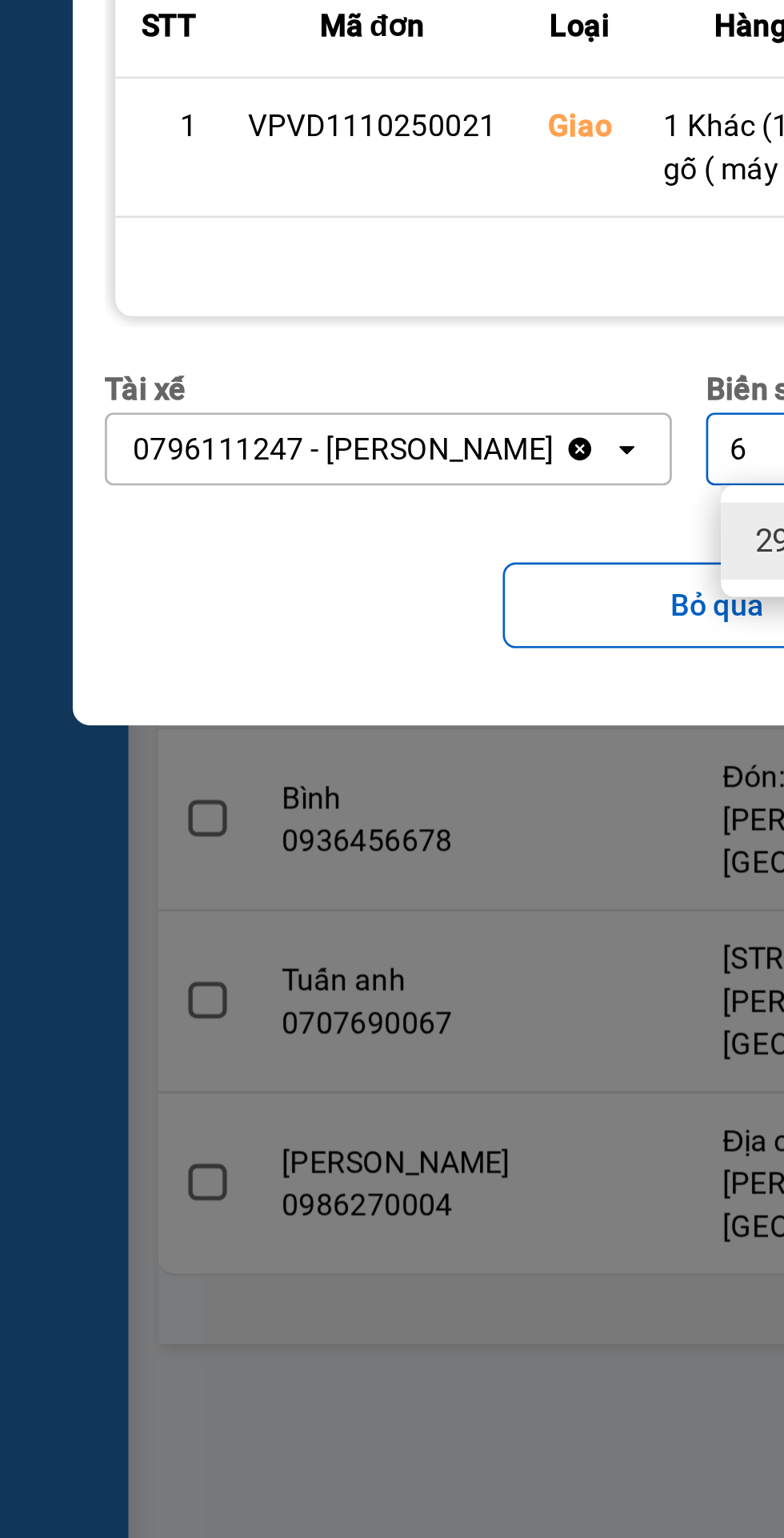
type input "67"
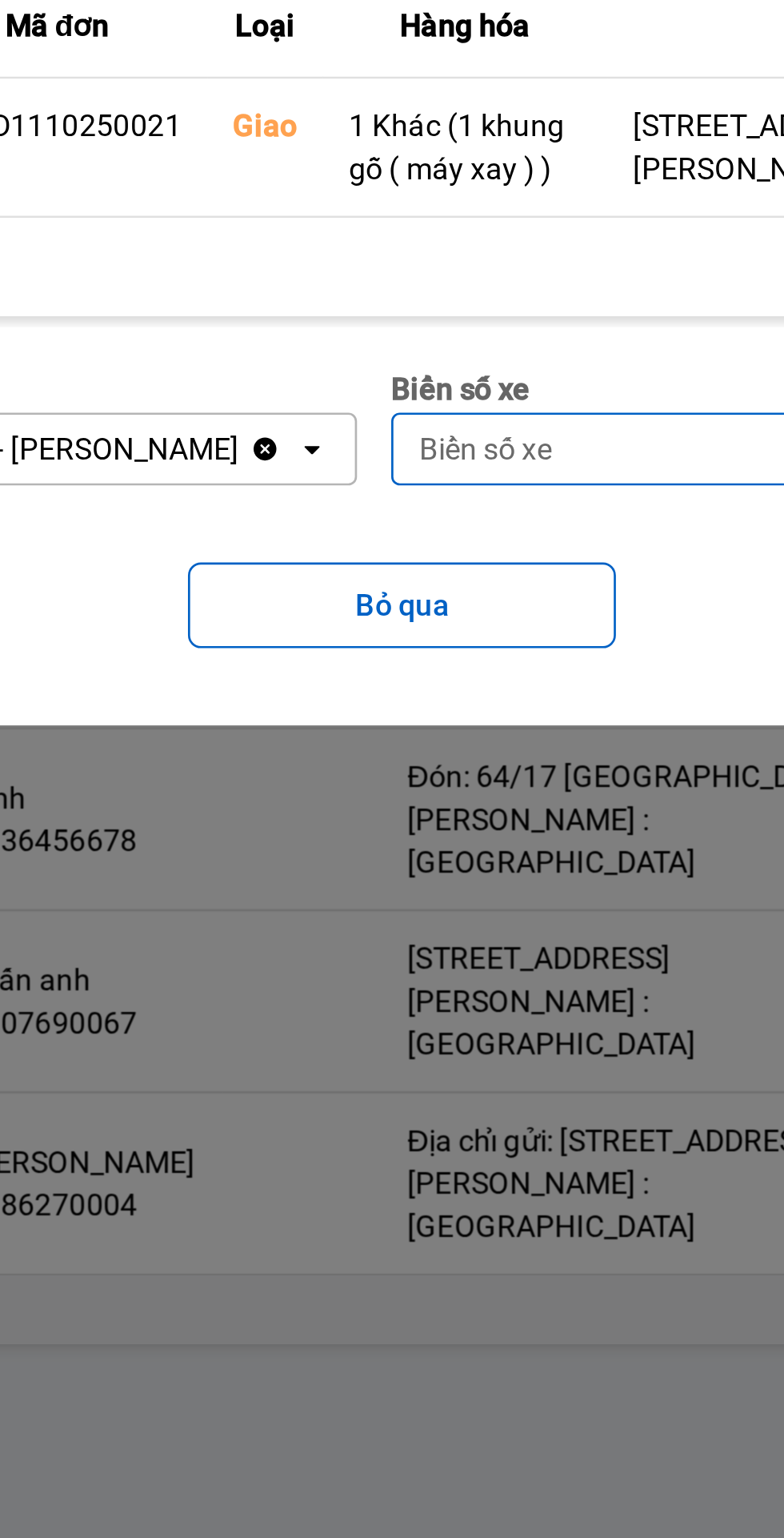
click at [317, 836] on div "Biển số xe" at bounding box center [299, 837] width 50 height 16
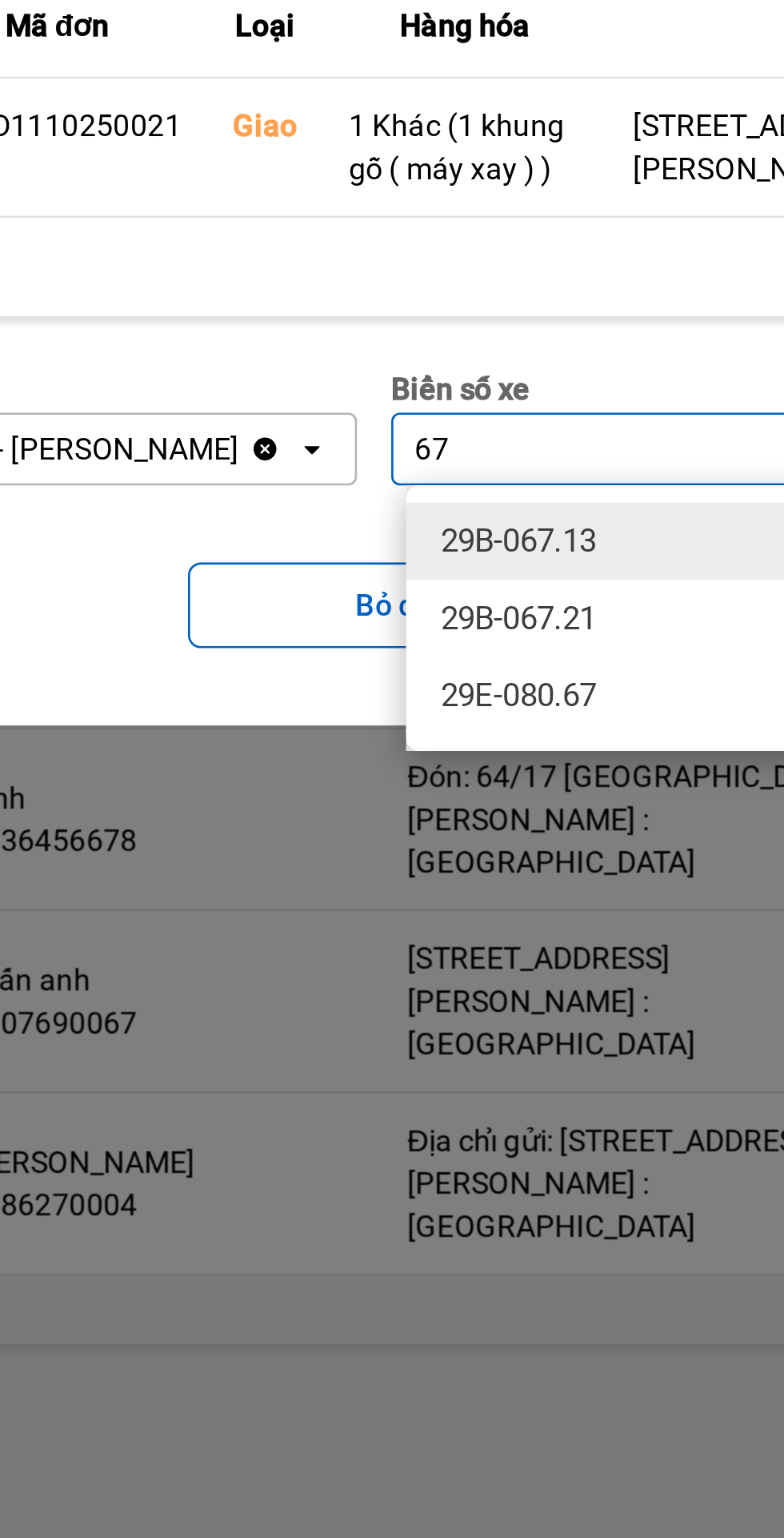
type input "67"
click at [321, 927] on span "29E-080.67" at bounding box center [311, 929] width 58 height 16
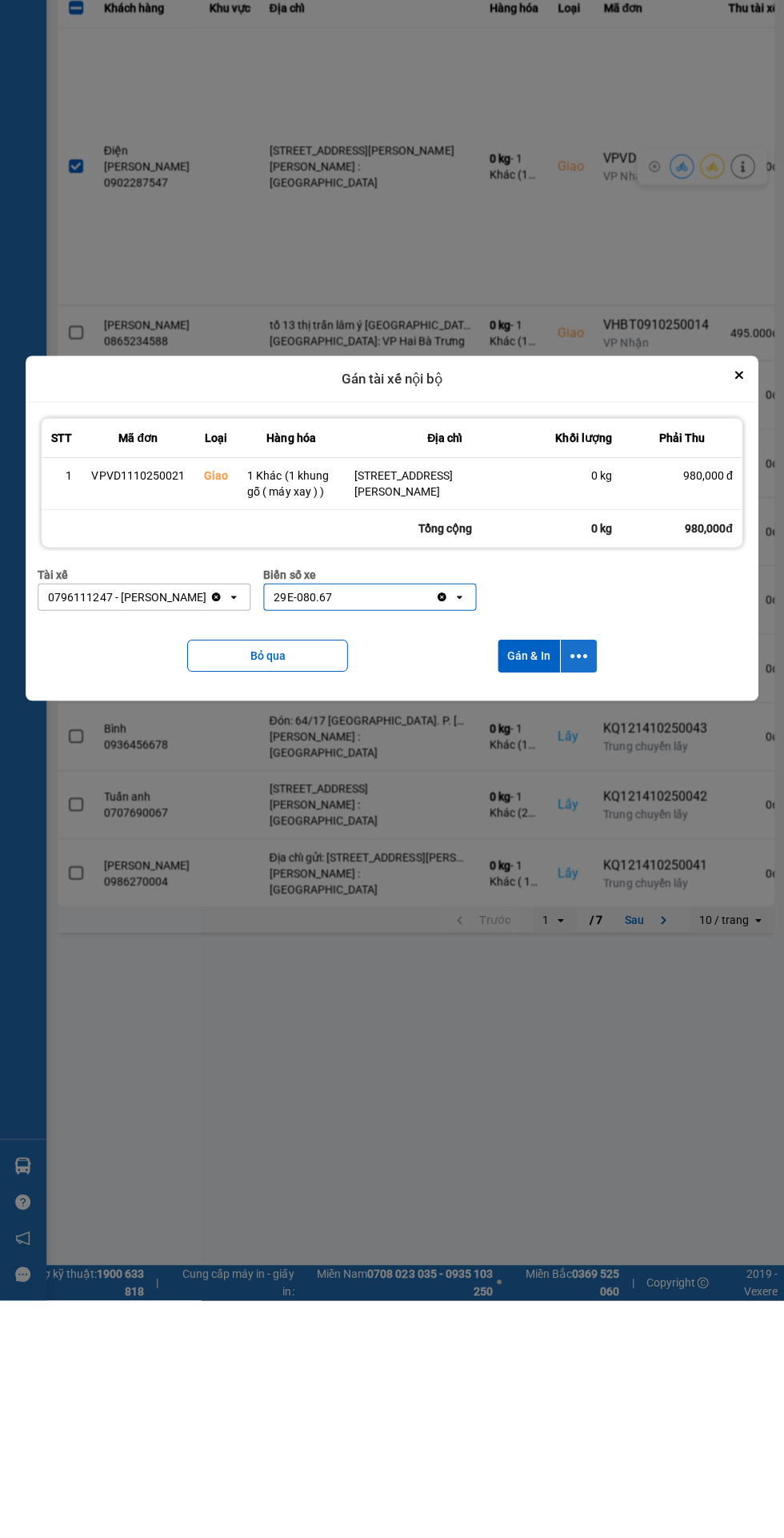
click at [584, 896] on icon "dialog" at bounding box center [578, 896] width 17 height 4
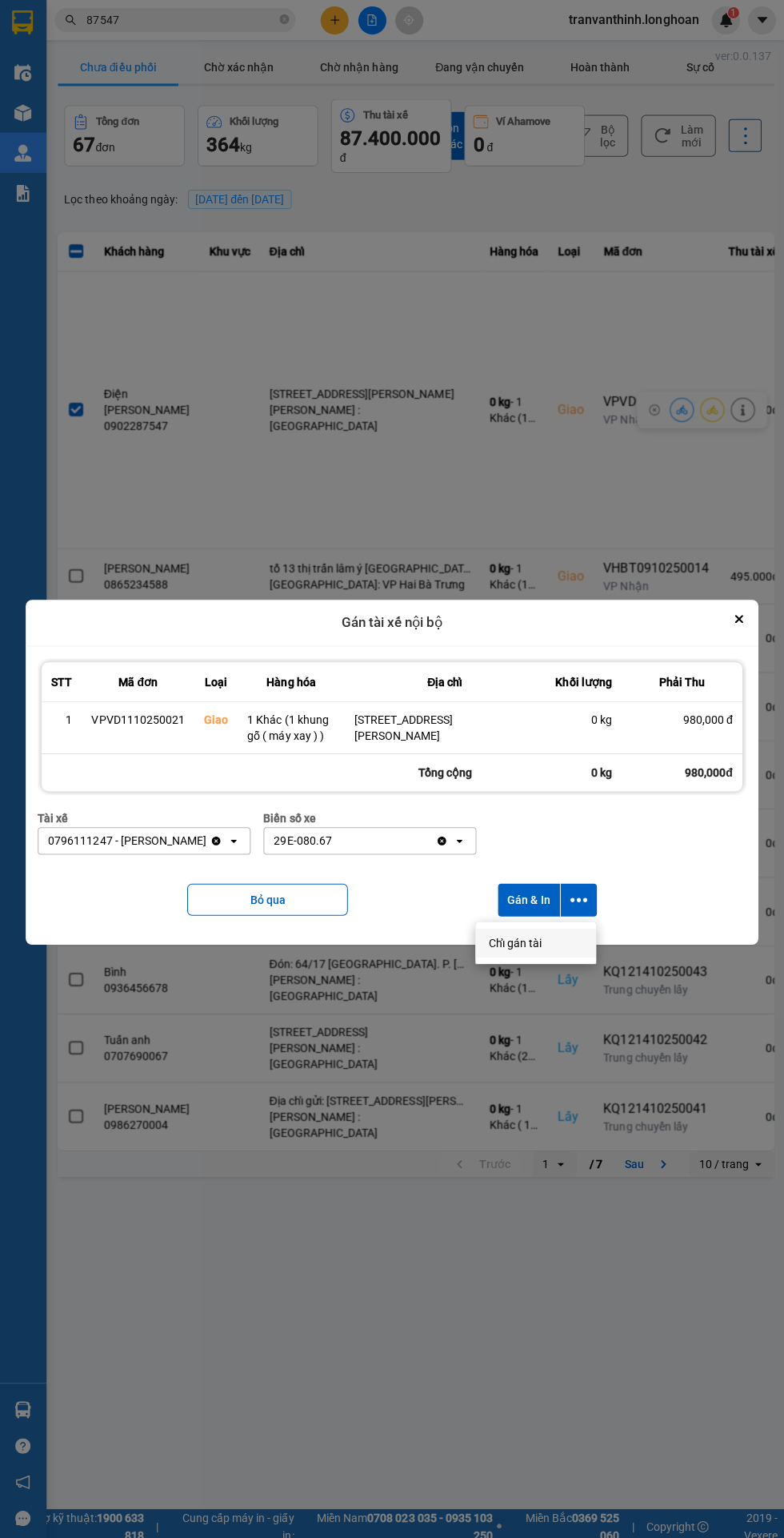
click at [521, 938] on span "Chỉ gán tài" at bounding box center [515, 939] width 53 height 16
